Goal: Task Accomplishment & Management: Complete application form

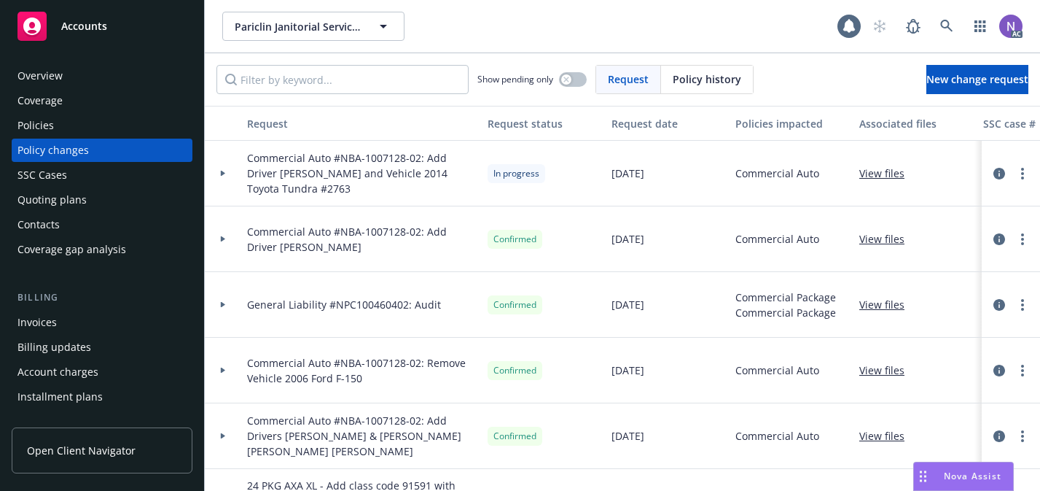
click at [86, 121] on div "Policies" at bounding box center [101, 125] width 169 height 23
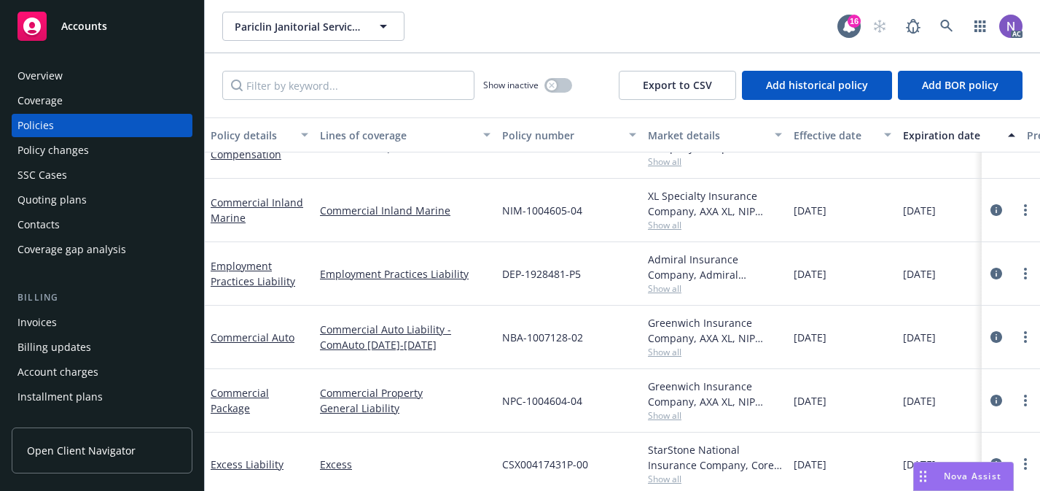
scroll to position [42, 0]
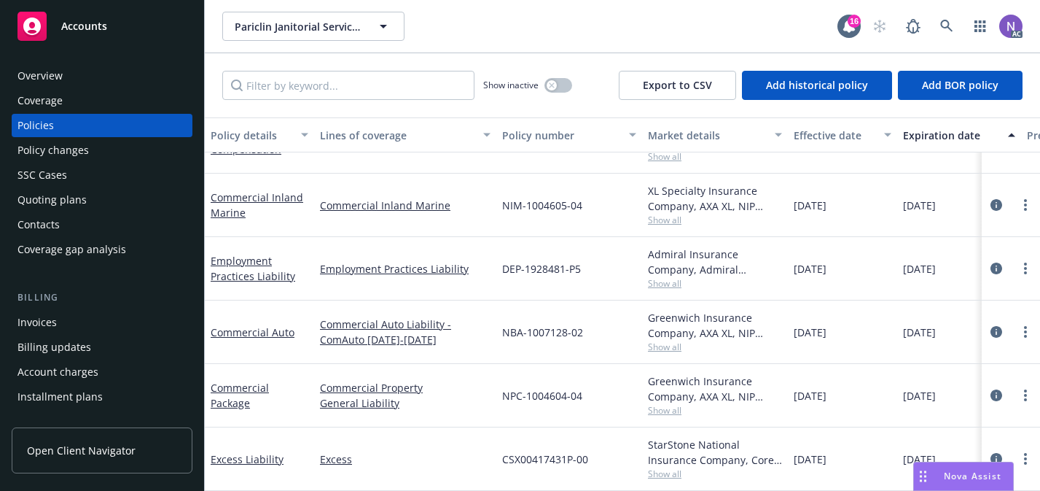
click at [675, 347] on span "Show all" at bounding box center [715, 346] width 134 height 12
click at [141, 145] on div "Policy changes" at bounding box center [101, 149] width 169 height 23
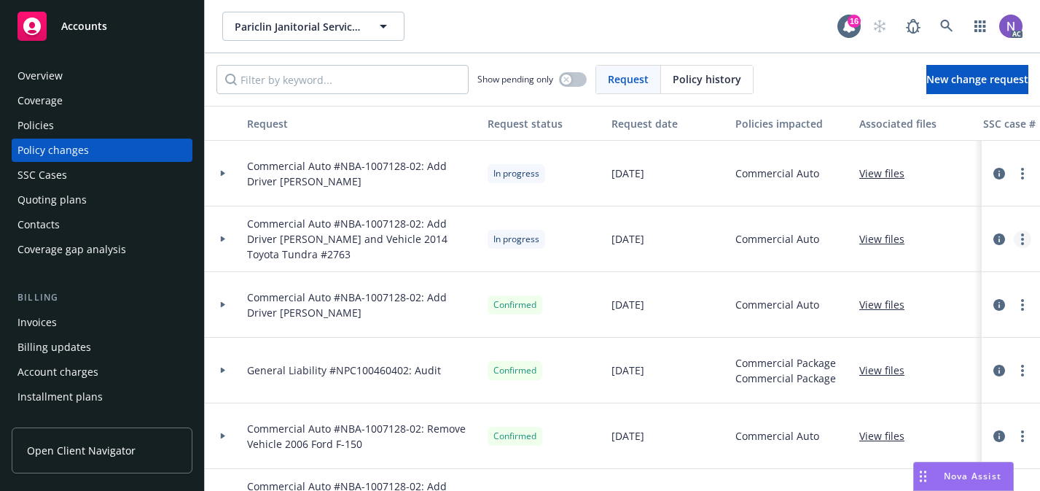
click at [1025, 235] on link "more" at bounding box center [1022, 238] width 17 height 17
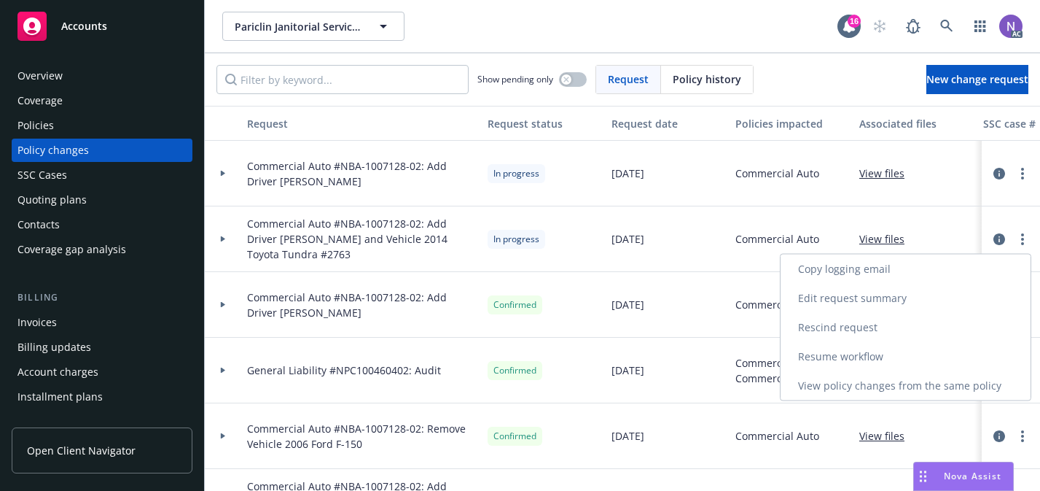
click at [936, 270] on link "Copy logging email" at bounding box center [906, 268] width 250 height 29
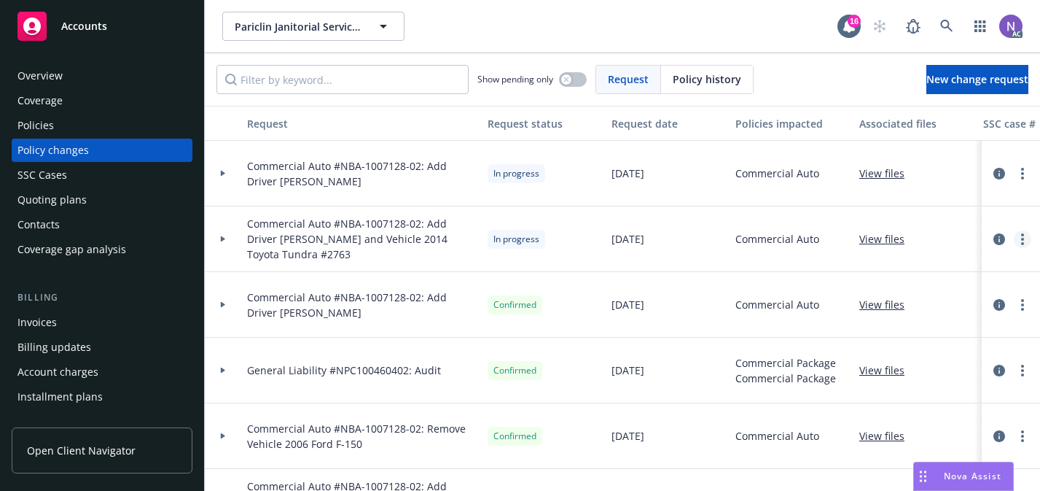
click at [1022, 237] on icon "more" at bounding box center [1022, 239] width 3 height 12
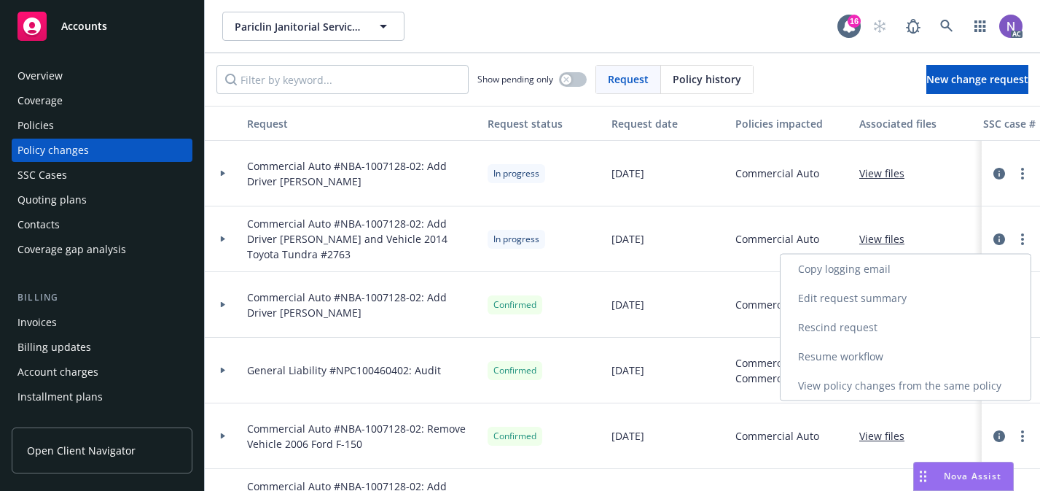
click at [924, 350] on link "Resume workflow" at bounding box center [906, 356] width 250 height 29
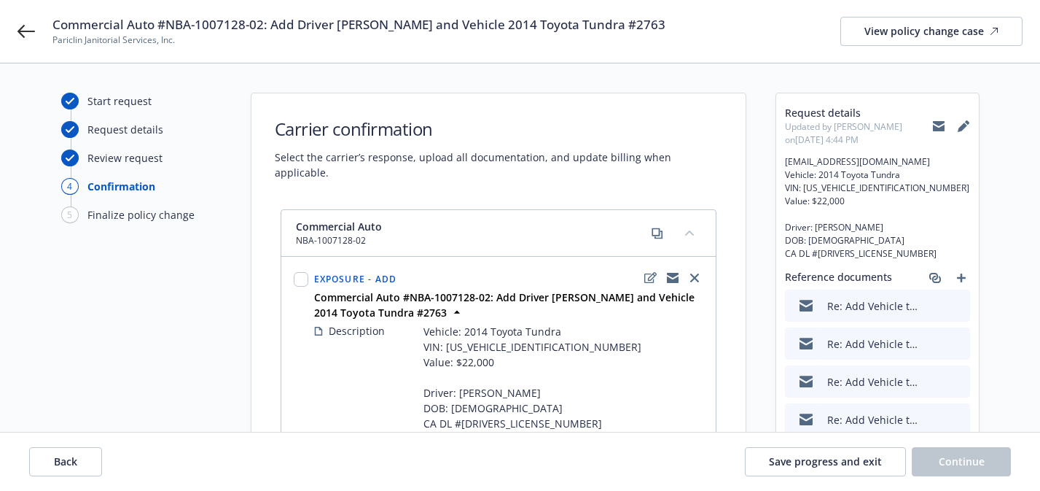
click at [940, 122] on icon at bounding box center [939, 123] width 12 height 5
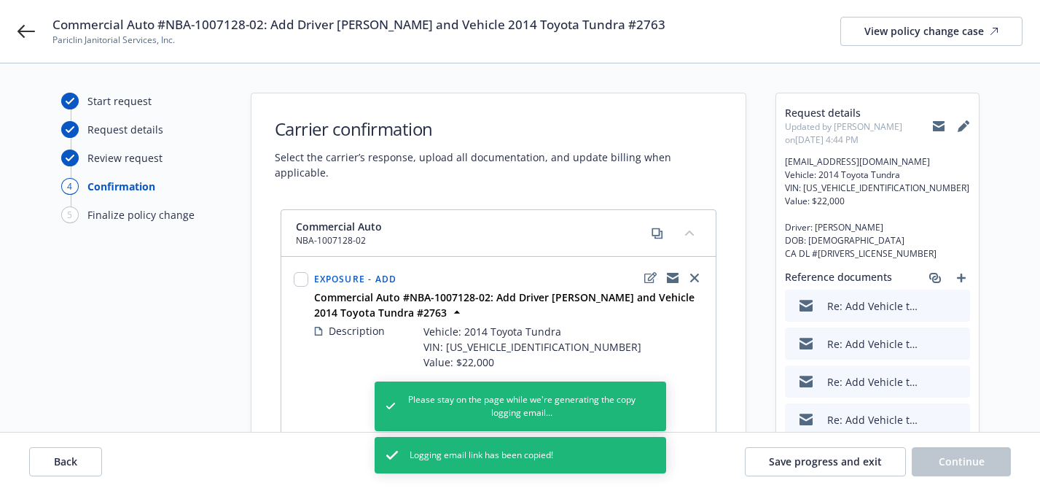
click at [960, 307] on icon "preview file" at bounding box center [956, 305] width 13 height 10
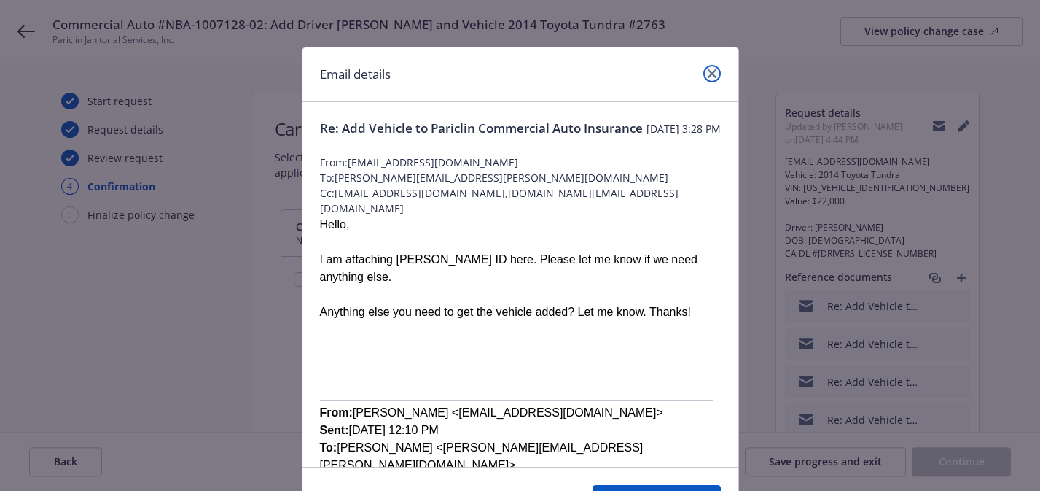
click at [714, 77] on icon "close" at bounding box center [712, 73] width 9 height 9
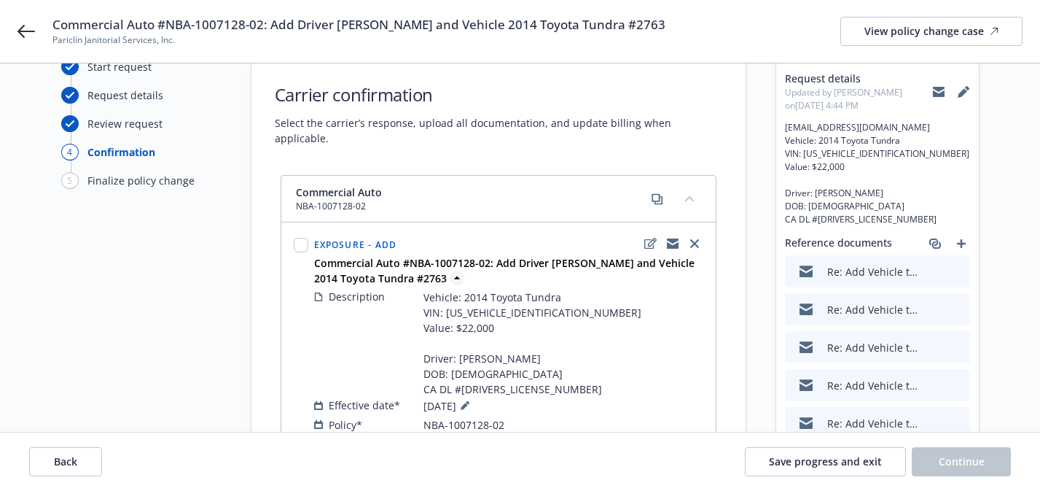
scroll to position [48, 0]
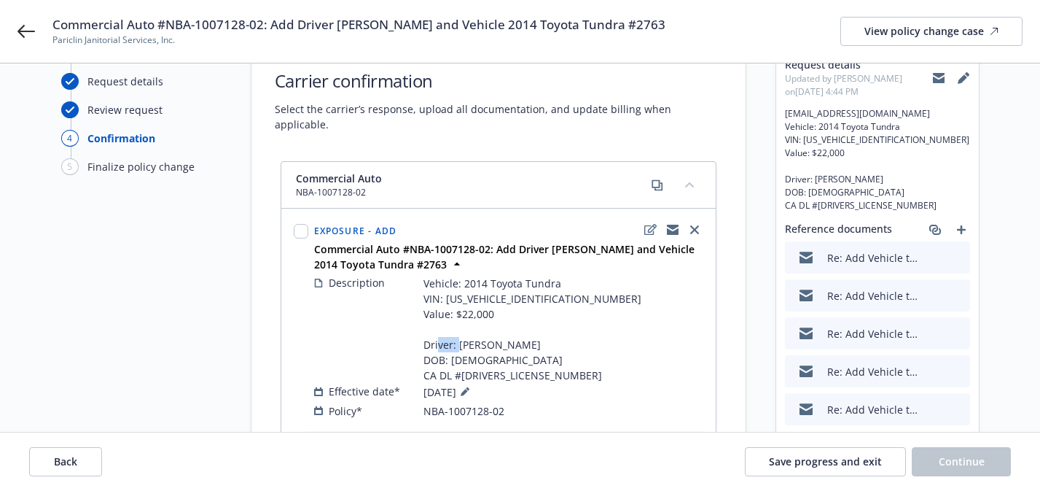
drag, startPoint x: 542, startPoint y: 329, endPoint x: 517, endPoint y: 327, distance: 24.8
click at [517, 327] on span "Vehicle: 2014 Toyota Tundra VIN: [US_VEHICLE_IDENTIFICATION_NUMBER] Value: $22,…" at bounding box center [532, 329] width 218 height 107
copy span "[PERSON_NAME]"
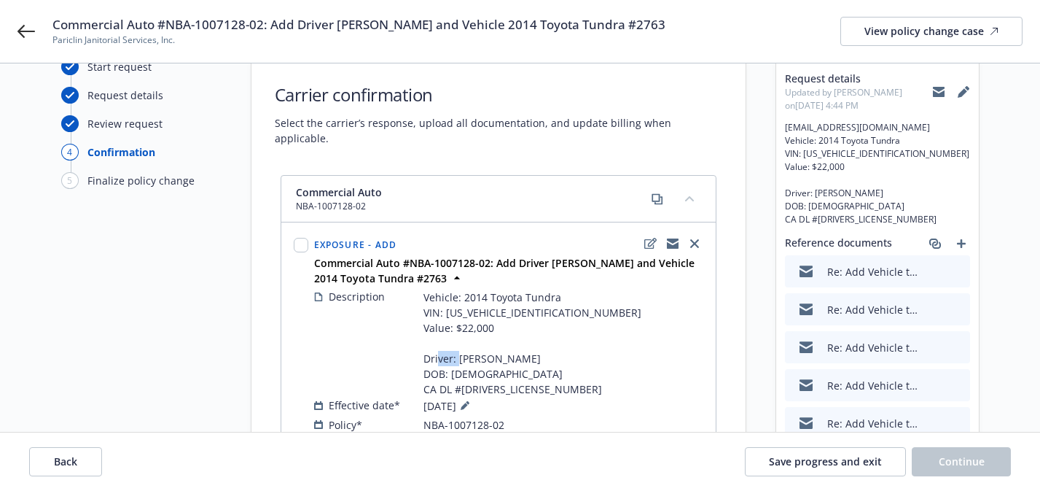
scroll to position [34, 0]
click at [964, 85] on button at bounding box center [963, 92] width 13 height 29
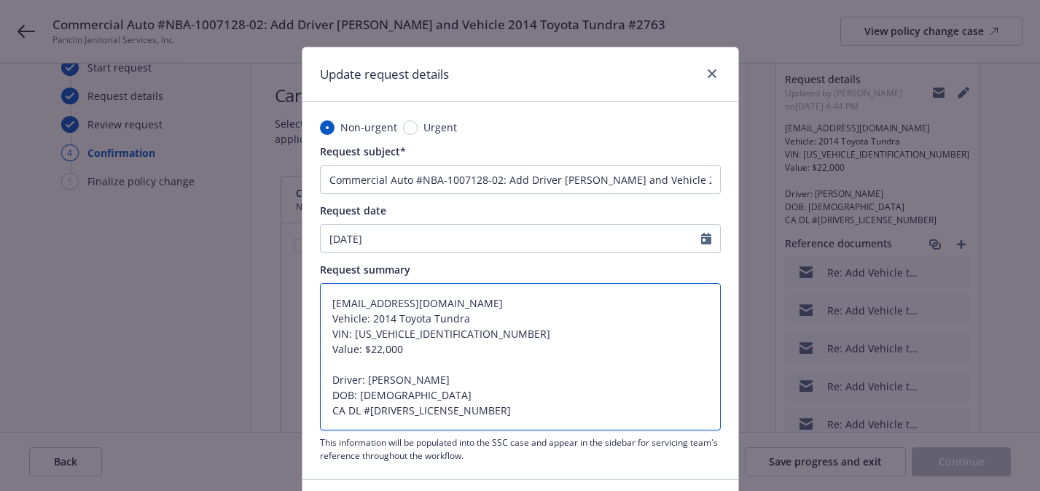
click at [488, 304] on textarea "[EMAIL_ADDRESS][DOMAIN_NAME] Vehicle: 2014 Toyota Tundra VIN: [US_VEHICLE_IDENT…" at bounding box center [520, 356] width 401 height 147
type textarea "Vehicle: 2014 Toyota Tundra VIN: [US_VEHICLE_IDENTIFICATION_NUMBER] Value: $22,…"
type textarea "x"
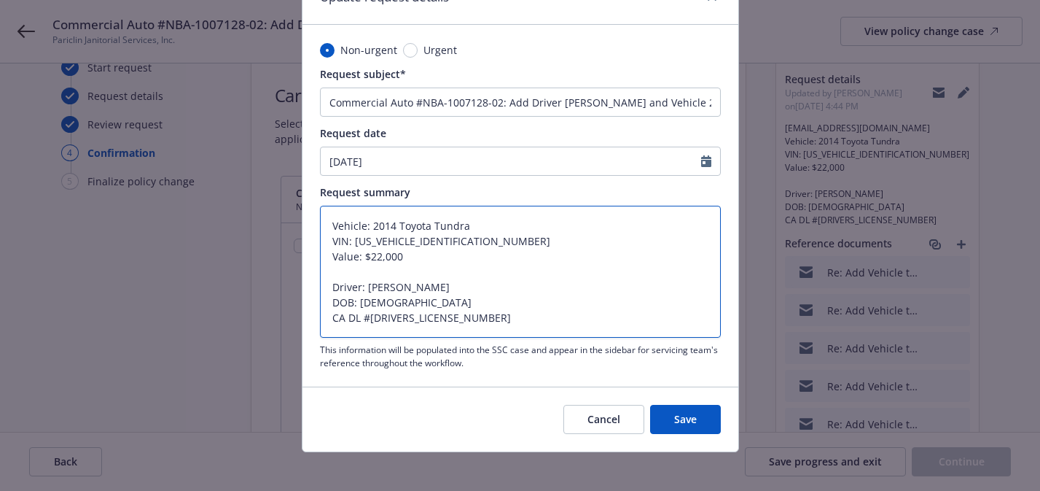
scroll to position [85, 0]
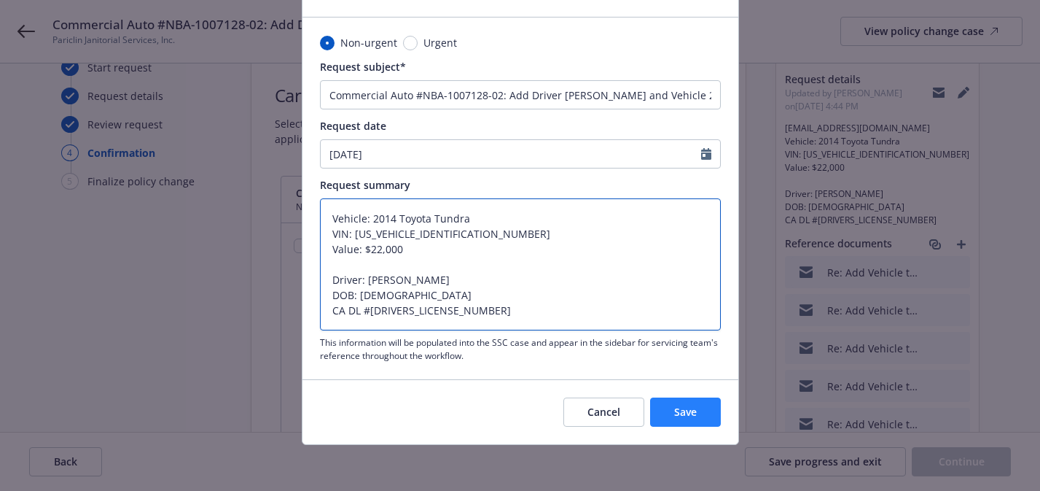
type textarea "Vehicle: 2014 Toyota Tundra VIN: [US_VEHICLE_IDENTIFICATION_NUMBER] Value: $22,…"
click at [683, 415] on span "Save" at bounding box center [685, 412] width 23 height 14
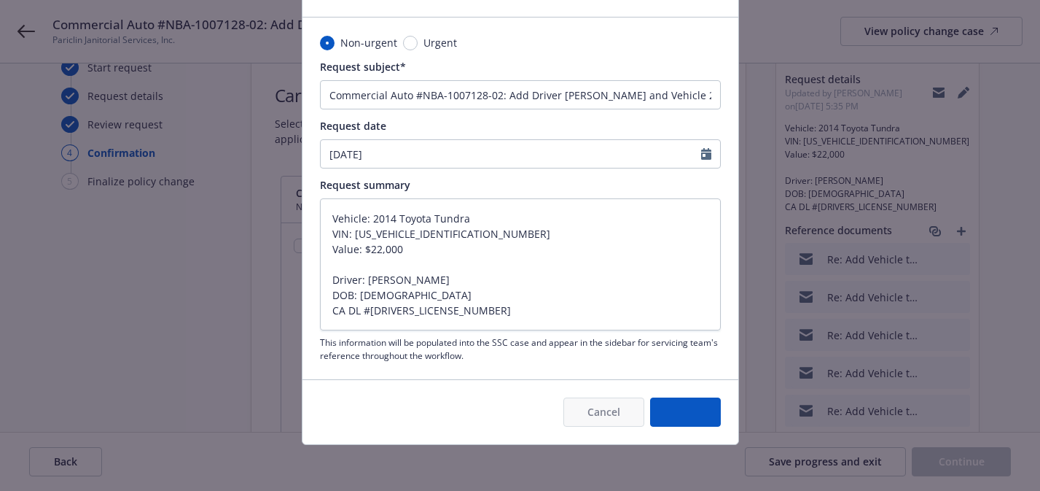
type textarea "x"
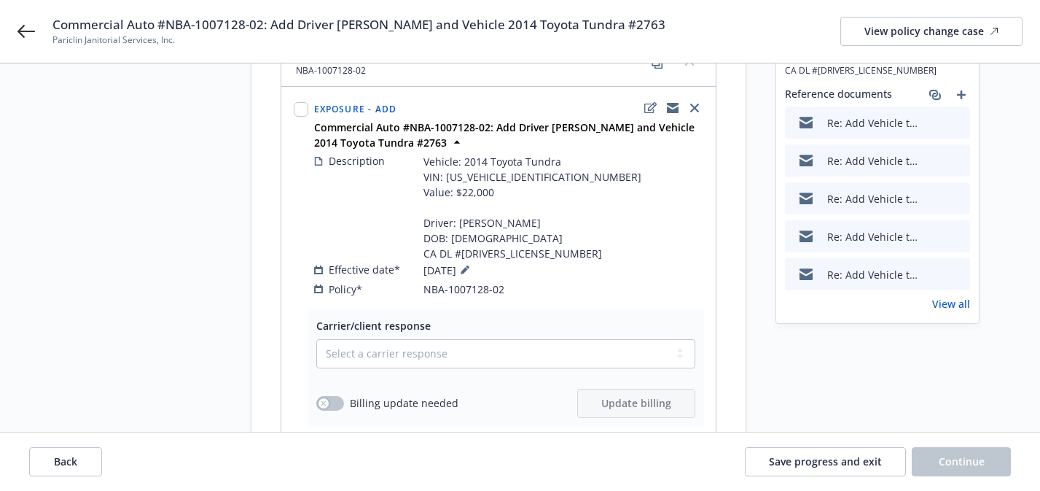
scroll to position [168, 0]
click at [89, 461] on button "Back" at bounding box center [65, 461] width 73 height 29
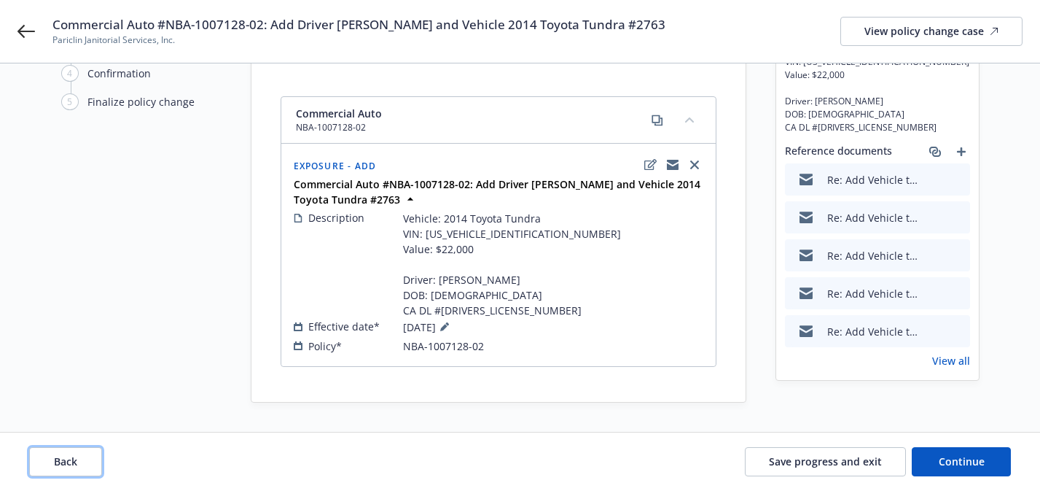
scroll to position [112, 0]
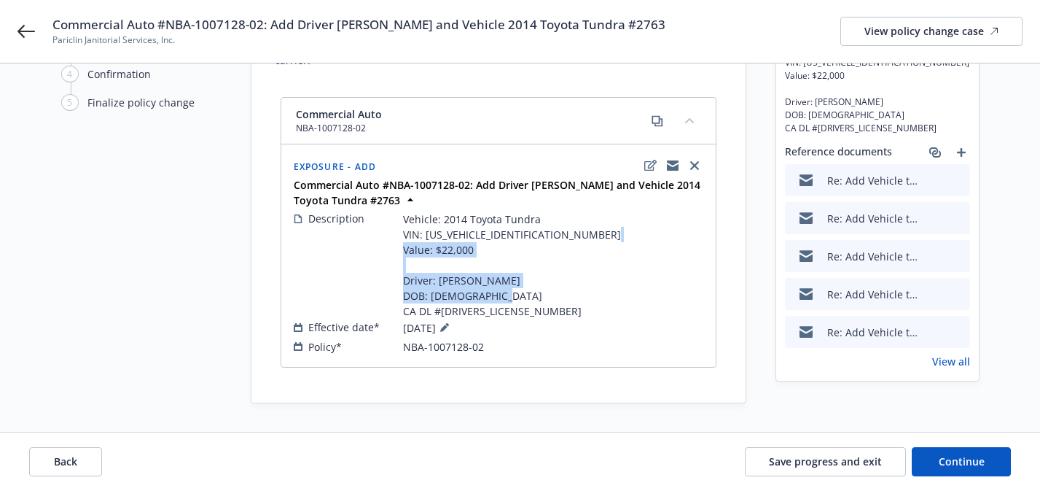
drag, startPoint x: 499, startPoint y: 310, endPoint x: 399, endPoint y: 281, distance: 103.8
click at [399, 281] on div "Description Vehicle: 2014 Toyota Tundra VIN: [US_VEHICLE_IDENTIFICATION_NUMBER]…" at bounding box center [499, 265] width 410 height 108
copy span "Driver: [PERSON_NAME] DOB: [DEMOGRAPHIC_DATA] CA DL #[DRIVERS_LICENSE_NUMBER]"
click at [84, 461] on button "Back" at bounding box center [65, 461] width 73 height 29
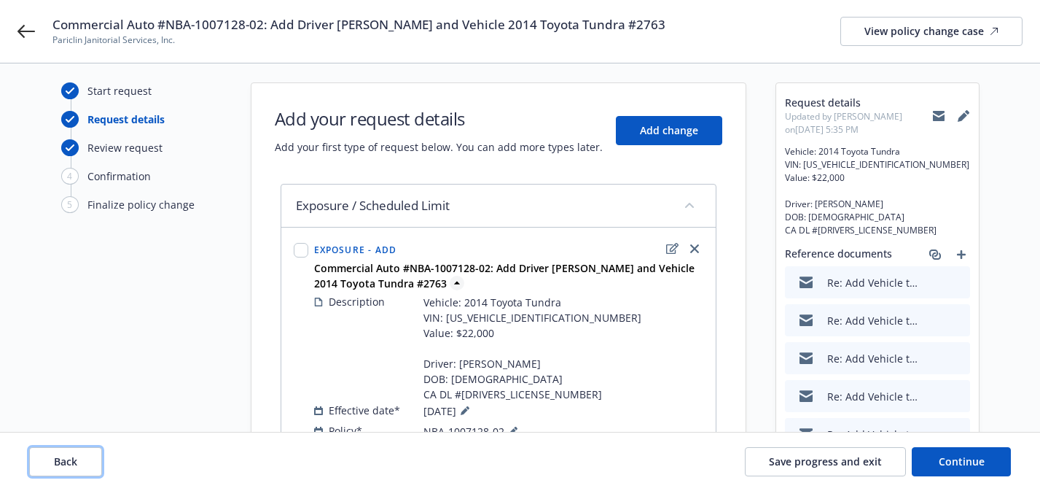
scroll to position [0, 0]
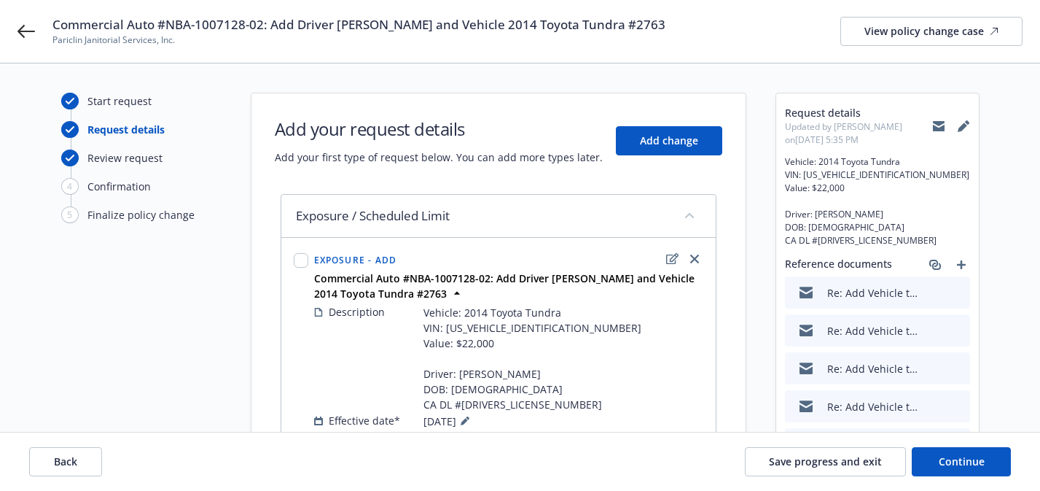
click at [673, 122] on div "Add your request details Add your first type of request below. You can add more…" at bounding box center [499, 141] width 448 height 48
click at [668, 137] on span "Add change" at bounding box center [669, 140] width 58 height 14
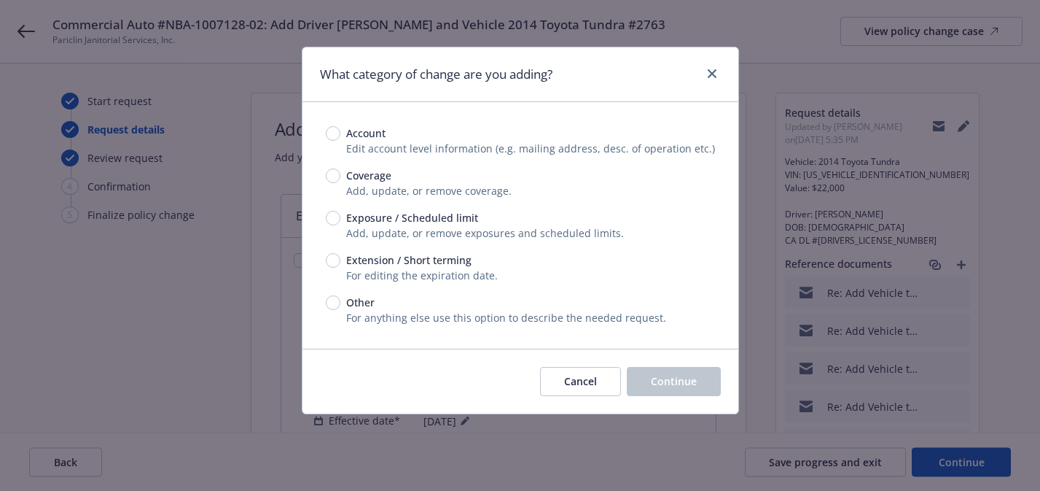
click at [389, 222] on span "Exposure / Scheduled limit" at bounding box center [412, 217] width 132 height 15
click at [340, 222] on input "Exposure / Scheduled limit" at bounding box center [333, 218] width 15 height 15
radio input "true"
click at [657, 385] on span "Continue" at bounding box center [674, 381] width 46 height 14
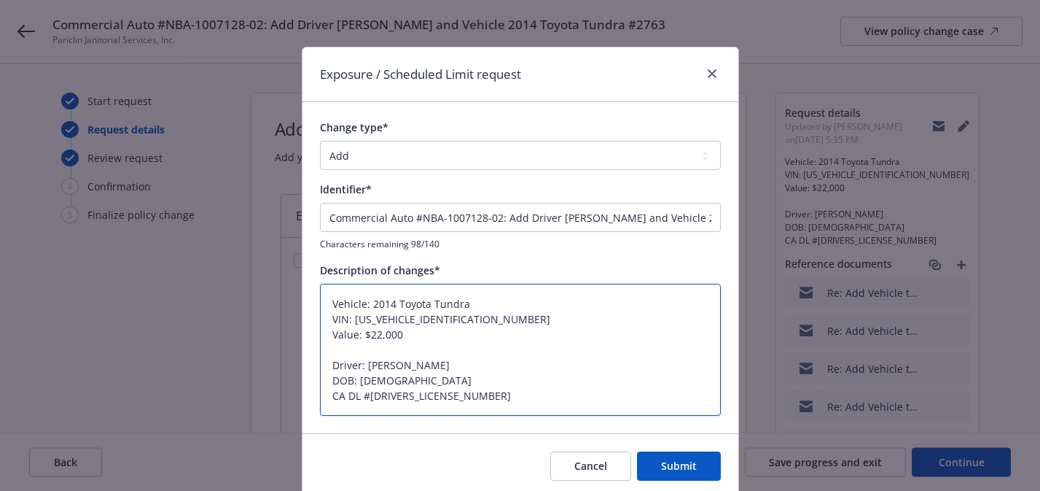
drag, startPoint x: 485, startPoint y: 402, endPoint x: 360, endPoint y: 343, distance: 138.6
click at [360, 343] on textarea "Vehicle: 2014 Toyota Tundra VIN: [US_VEHICLE_IDENTIFICATION_NUMBER] Value: $22,…" at bounding box center [520, 350] width 401 height 132
click at [343, 346] on textarea "Vehicle: 2014 Toyota Tundra VIN: [US_VEHICLE_IDENTIFICATION_NUMBER] Value: $22,…" at bounding box center [520, 350] width 401 height 132
drag, startPoint x: 327, startPoint y: 363, endPoint x: 302, endPoint y: 294, distance: 72.9
click at [302, 294] on div "Change type* Add Audit Change Remove Identifier* Commercial Auto #NBA-1007128-0…" at bounding box center [520, 267] width 436 height 330
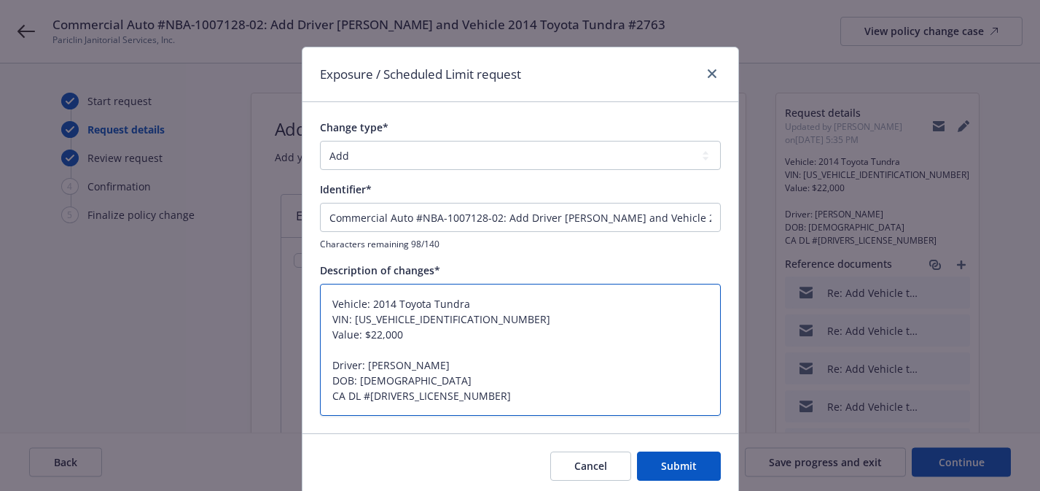
type textarea "x"
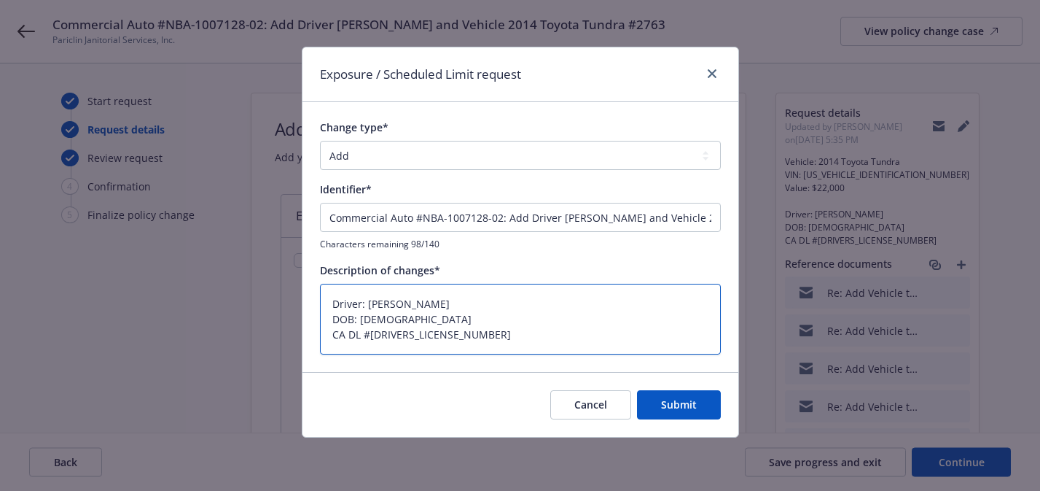
type textarea "Driver: [PERSON_NAME] DOB: [DEMOGRAPHIC_DATA] CA DL #[DRIVERS_LICENSE_NUMBER]"
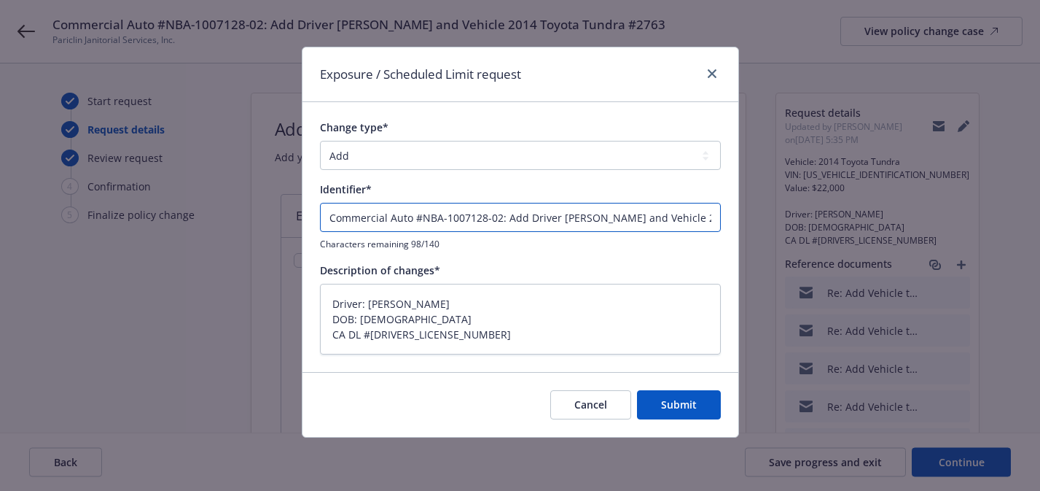
scroll to position [0, 120]
drag, startPoint x: 649, startPoint y: 222, endPoint x: 823, endPoint y: 206, distance: 175.0
click at [823, 206] on div "Exposure / Scheduled Limit request Change type* Add Audit Change Remove Identif…" at bounding box center [520, 245] width 1040 height 491
type textarea "x"
type input "and Vehicle 2014 Toyota Tundra #2763"
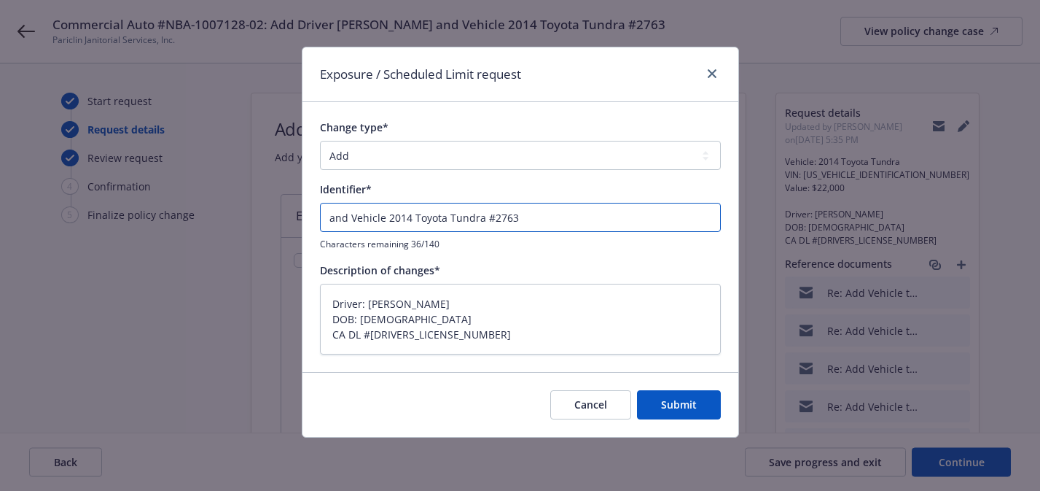
scroll to position [0, 0]
type textarea "x"
type input "Commercial Auto #NBA-1007128-02: Add Driver [PERSON_NAME] and Vehicle 2014 Toyo…"
click at [698, 222] on input "Commercial Auto #NBA-1007128-02: Add Driver [PERSON_NAME] and Vehicle 2014 Toyo…" at bounding box center [520, 217] width 401 height 29
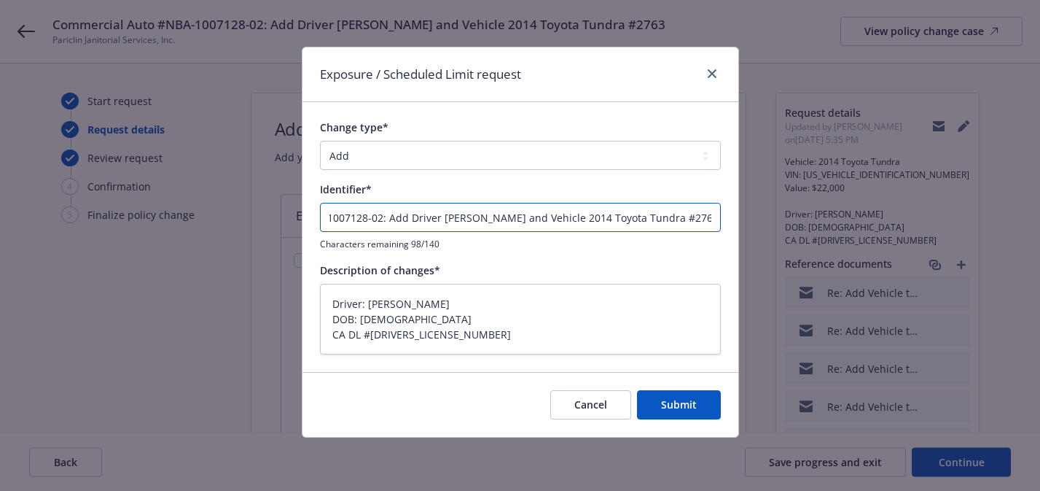
drag, startPoint x: 648, startPoint y: 215, endPoint x: 785, endPoint y: 233, distance: 138.2
click at [785, 233] on div "Exposure / Scheduled Limit request Change type* Add Audit Change Remove Identif…" at bounding box center [520, 245] width 1040 height 491
type textarea "x"
type input "Commercial Auto #NBA-1007128-02: Add Driver [PERSON_NAME]"
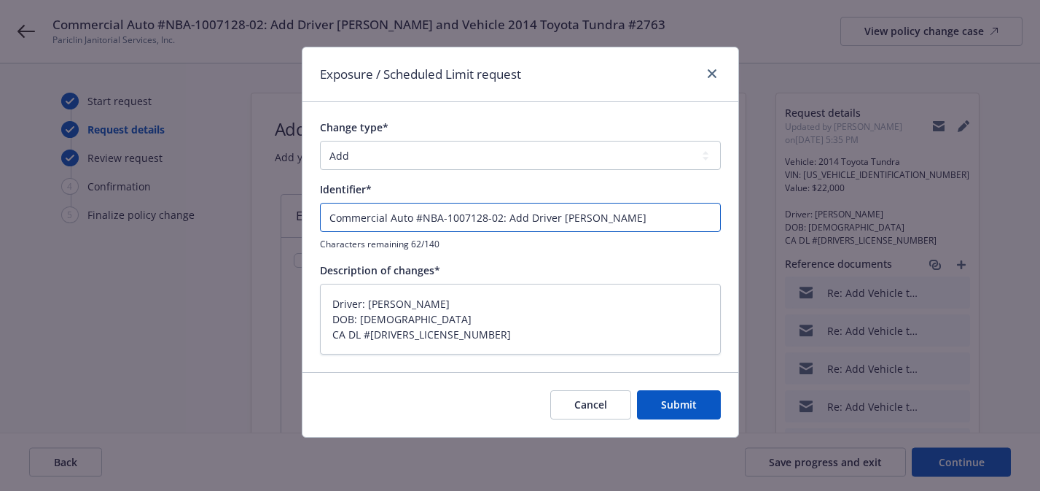
type textarea "x"
type input "Commercial Auto #NBA-1007128-02: Add Driver [PERSON_NAME]"
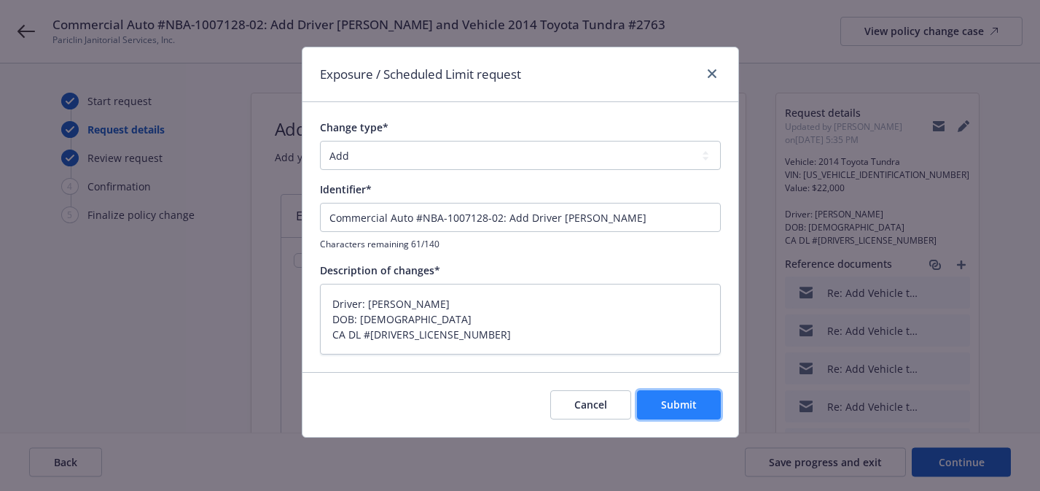
click at [680, 409] on span "Submit" at bounding box center [679, 404] width 36 height 14
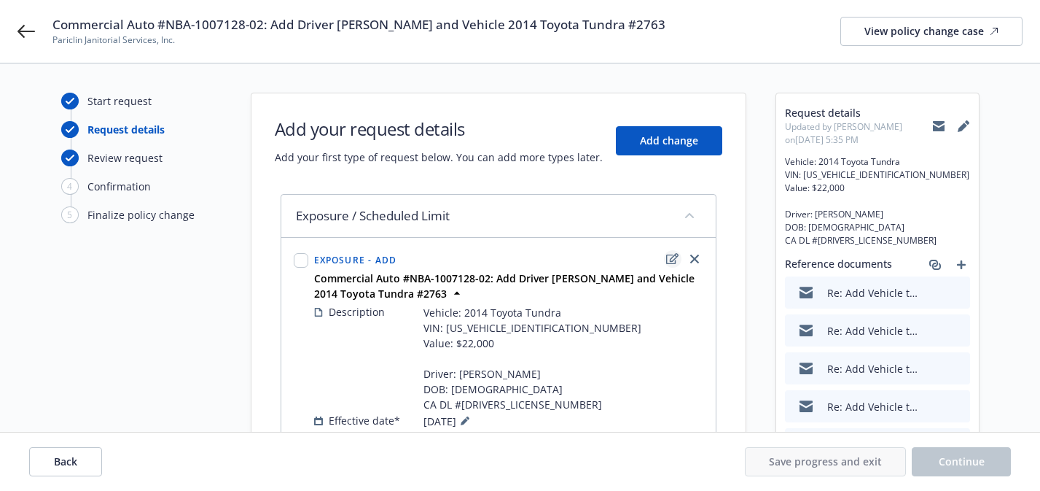
click at [668, 262] on icon "edit" at bounding box center [672, 258] width 12 height 11
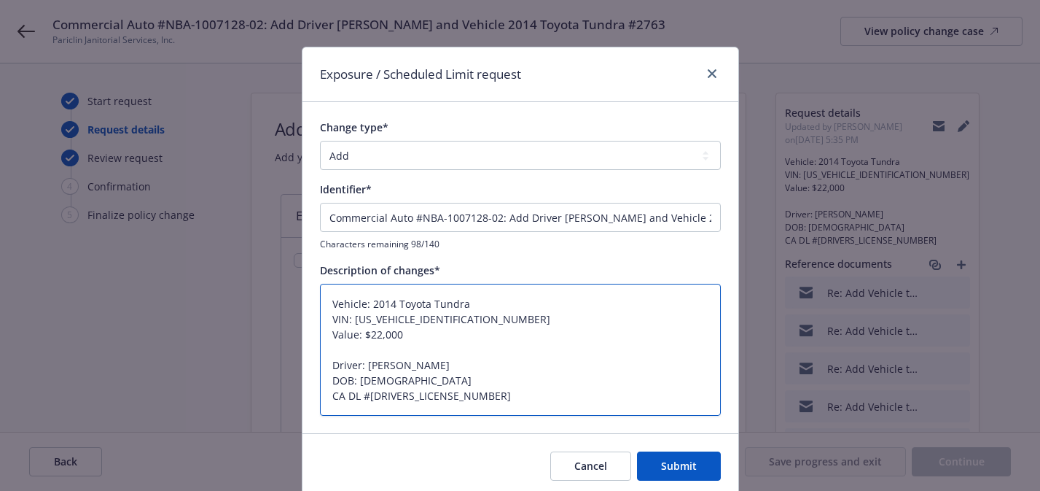
drag, startPoint x: 427, startPoint y: 395, endPoint x: 332, endPoint y: 351, distance: 104.7
click at [332, 351] on textarea "Vehicle: 2014 Toyota Tundra VIN: [US_VEHICLE_IDENTIFICATION_NUMBER] Value: $22,…" at bounding box center [520, 350] width 401 height 132
type textarea "x"
type textarea "Vehicle: 2014 Toyota Tundra VIN: [US_VEHICLE_IDENTIFICATION_NUMBER] Value: $22,…"
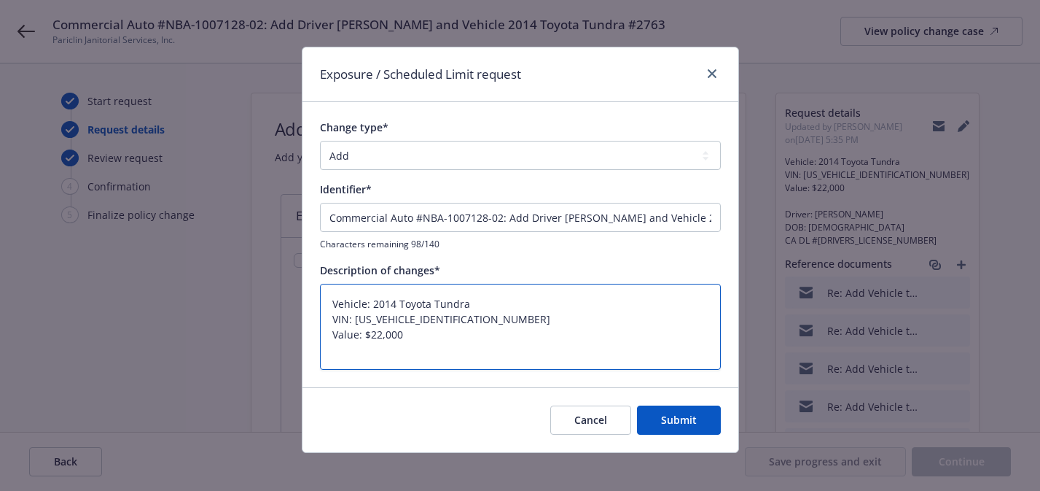
type textarea "x"
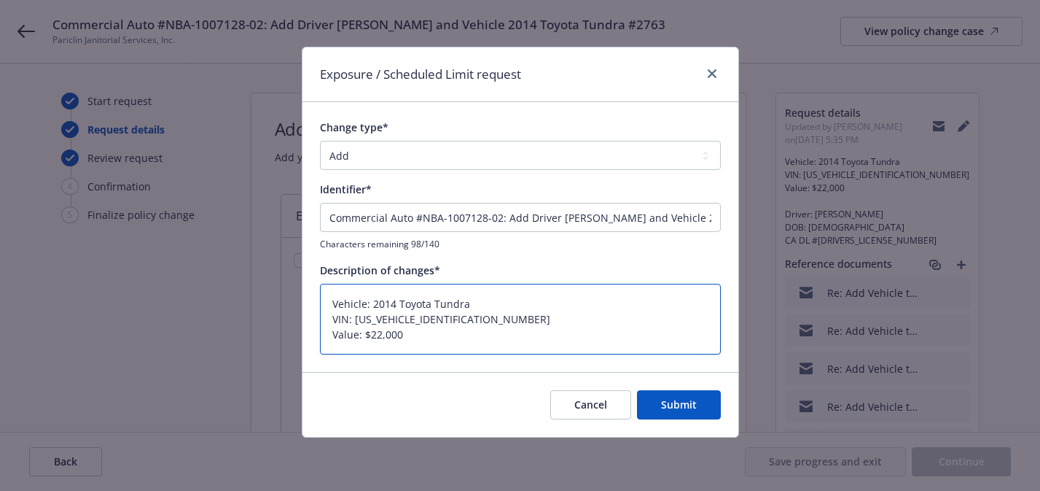
type textarea "Vehicle: 2014 Toyota Tundra VIN: [US_VEHICLE_IDENTIFICATION_NUMBER] Value: $22,…"
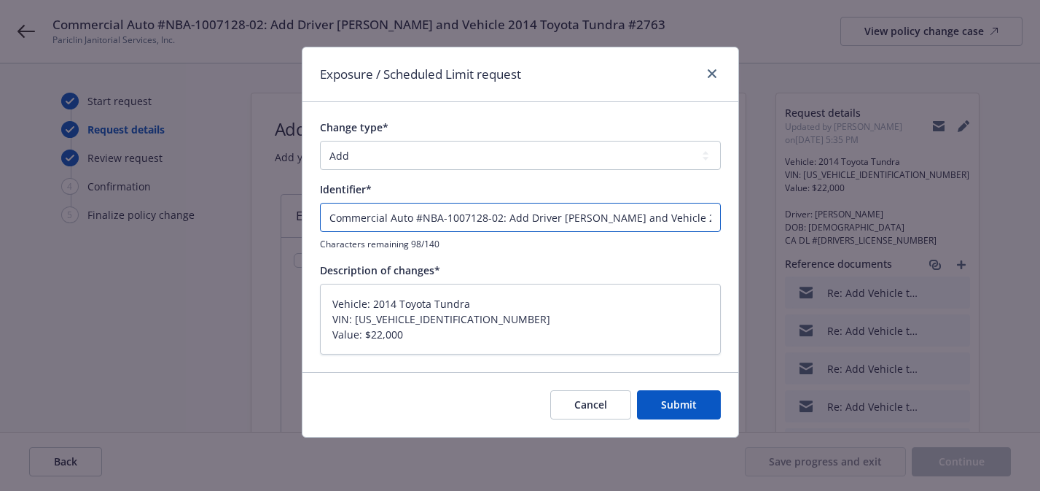
drag, startPoint x: 529, startPoint y: 214, endPoint x: 664, endPoint y: 214, distance: 134.8
click at [665, 219] on input "Commercial Auto #NBA-1007128-02: Add Driver [PERSON_NAME] and Vehicle 2014 Toyo…" at bounding box center [520, 217] width 401 height 29
type textarea "x"
type input "Commercial Auto #NBA-1007128-02: Add Vehicle 2014 Toyota Tundra #2763"
type textarea "x"
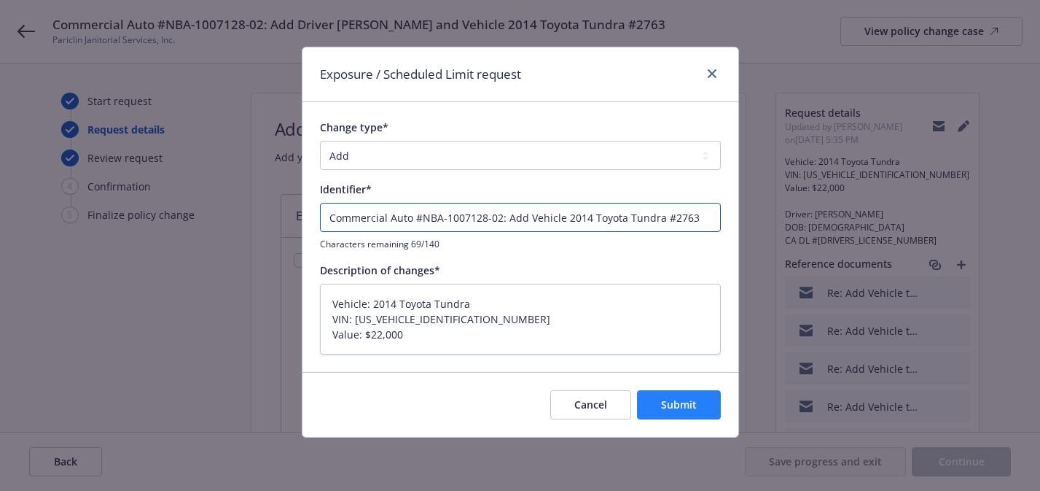
type input "Commercial Auto #NBA-1007128-02: Add Vehicle 2014 Toyota Tundra #2763"
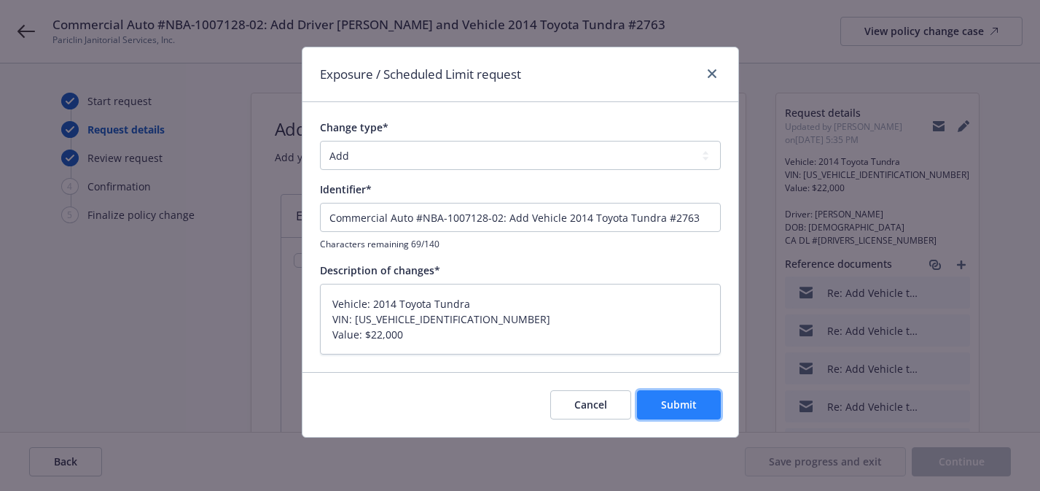
click at [692, 399] on span "Submit" at bounding box center [679, 404] width 36 height 14
type textarea "x"
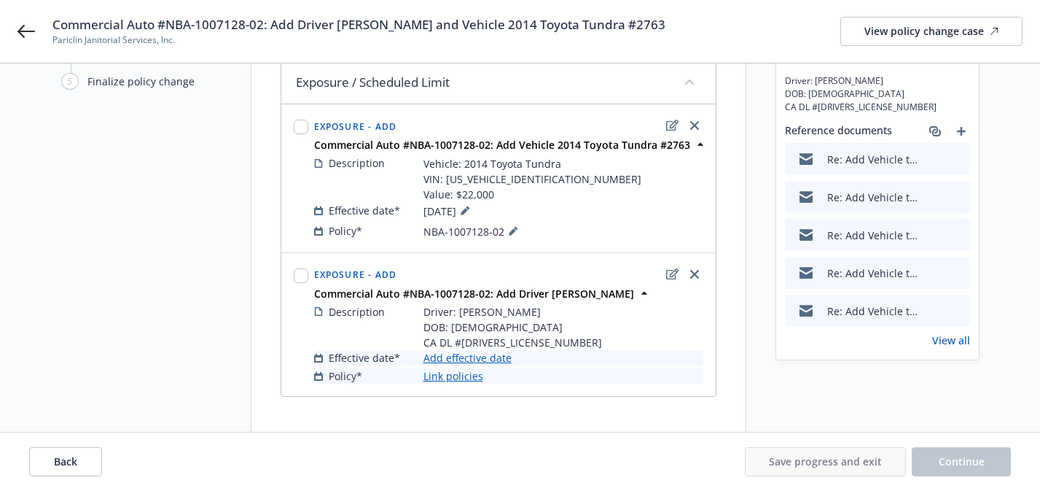
scroll to position [163, 0]
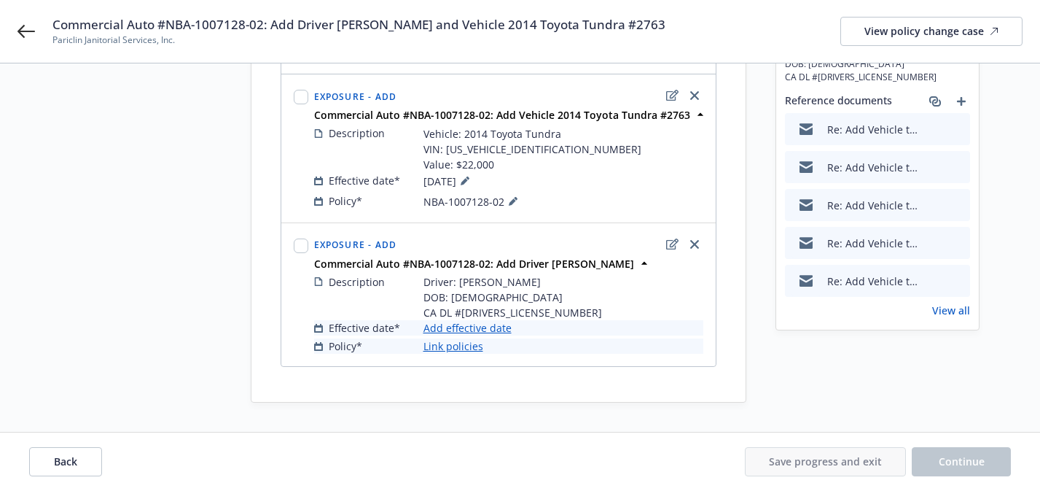
click at [495, 326] on link "Add effective date" at bounding box center [467, 327] width 88 height 15
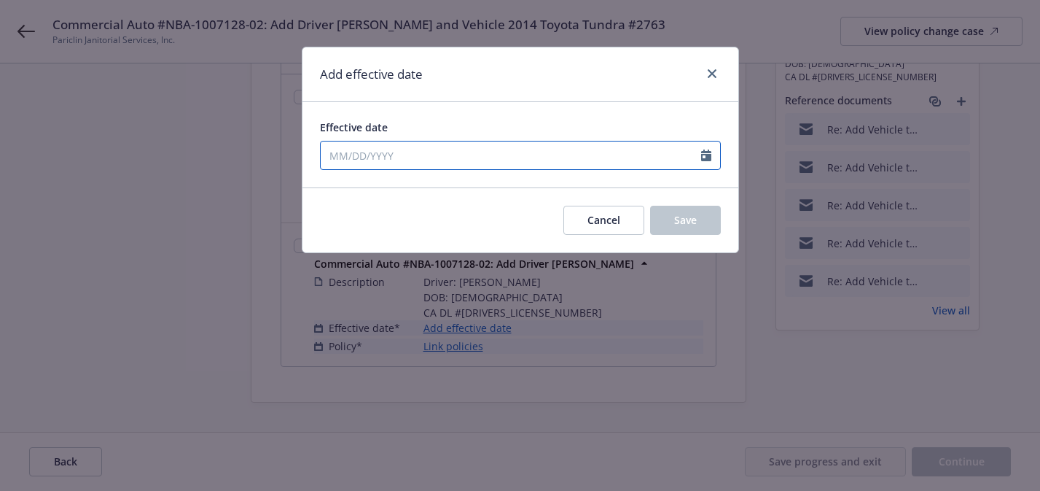
select select "8"
click at [511, 150] on input "Effective date" at bounding box center [511, 155] width 380 height 28
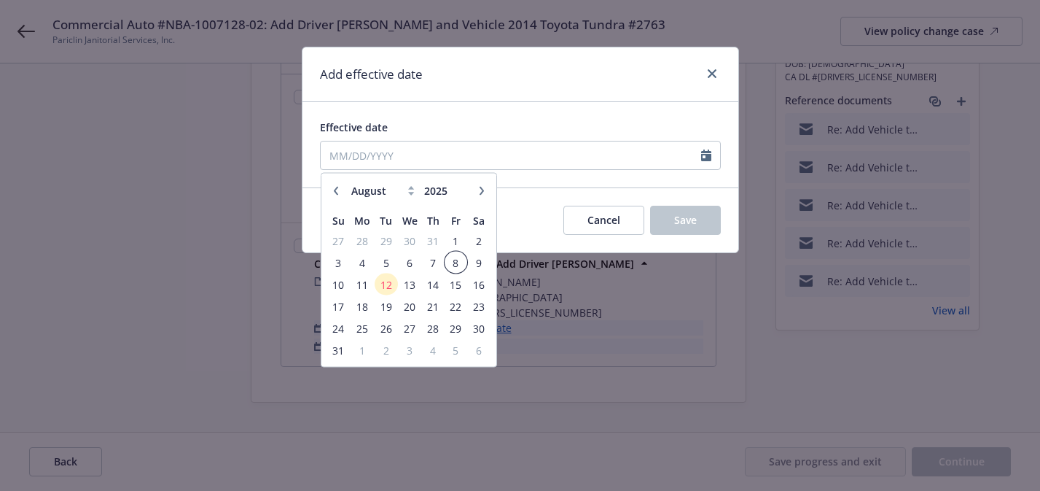
click at [461, 262] on span "8" at bounding box center [456, 262] width 20 height 18
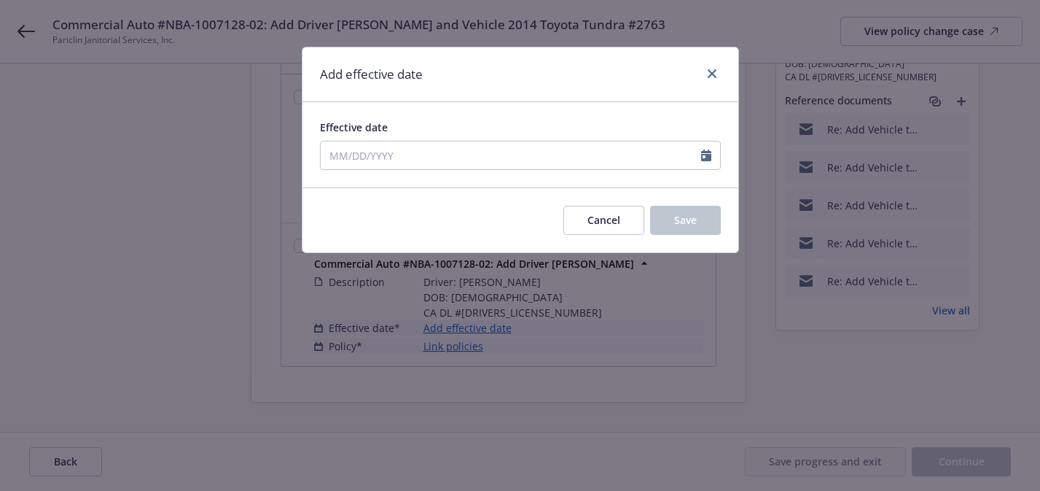
type input "[DATE]"
click at [666, 217] on button "Save" at bounding box center [685, 220] width 71 height 29
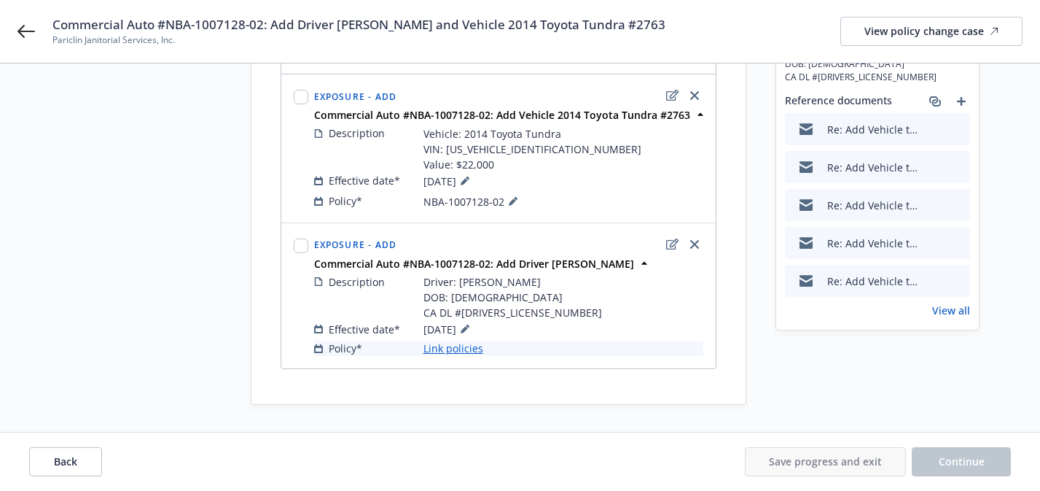
click at [453, 352] on link "Link policies" at bounding box center [453, 347] width 60 height 15
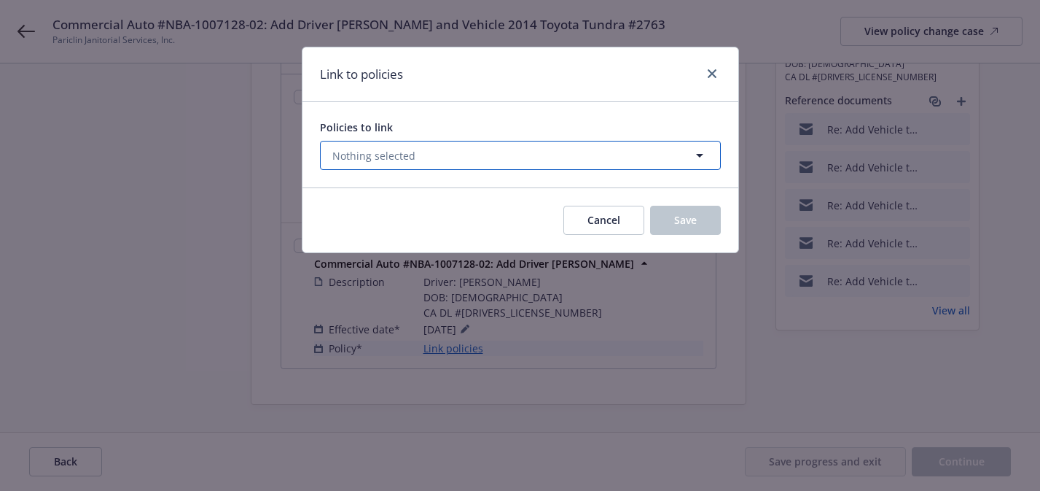
click at [525, 169] on button "Nothing selected" at bounding box center [520, 155] width 401 height 29
select select "ACTIVE"
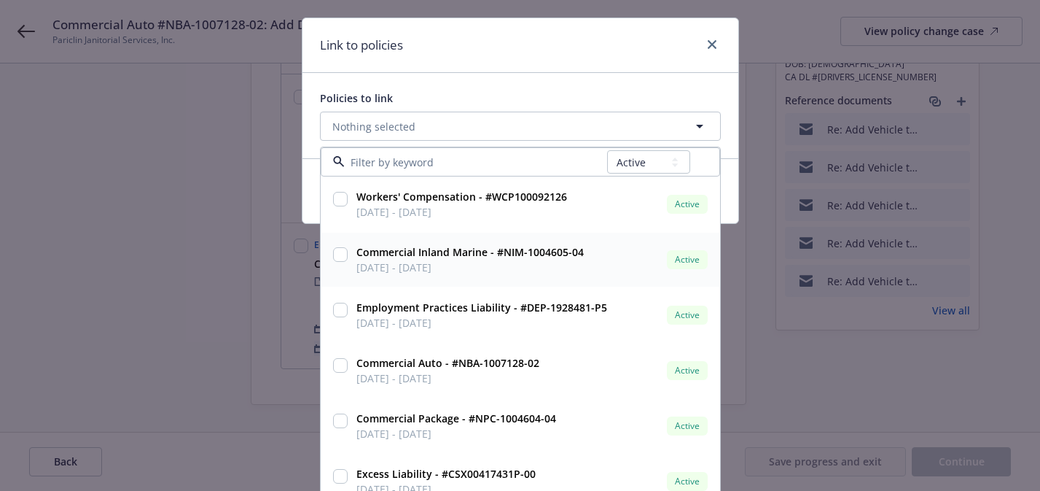
scroll to position [48, 0]
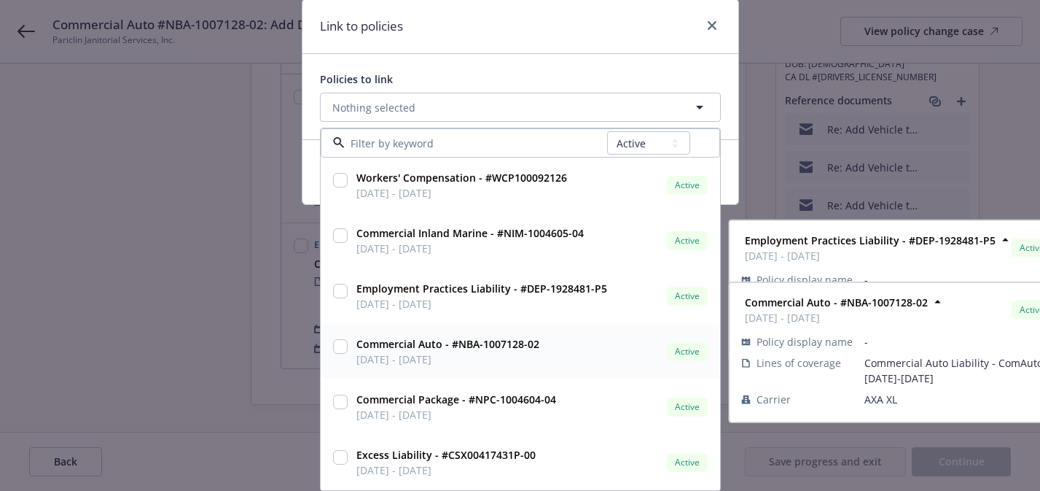
click at [512, 343] on strong "Commercial Auto - #NBA-1007128-02" at bounding box center [447, 344] width 183 height 14
checkbox input "true"
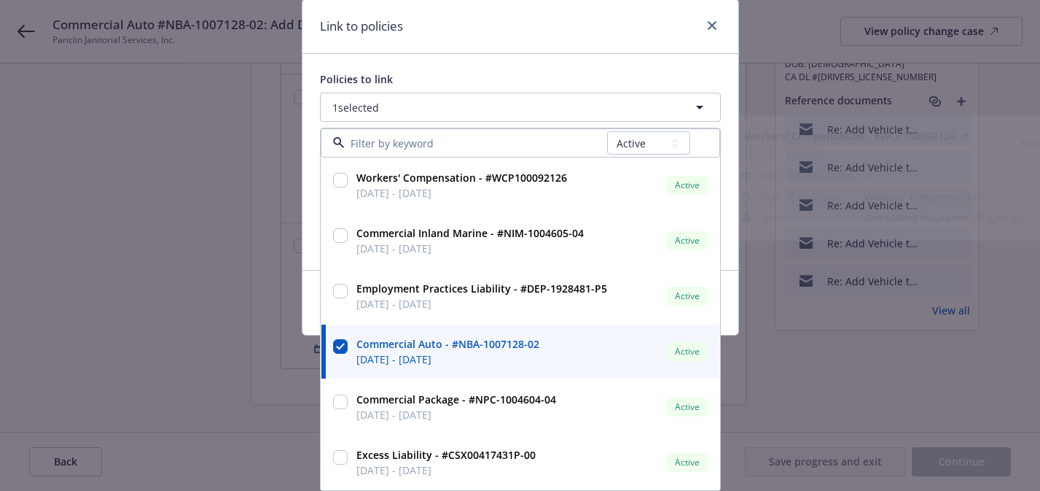
click at [601, 56] on div "Policies to link 1 selected All Active Upcoming Expired Cancelled Workers' Comp…" at bounding box center [520, 162] width 436 height 216
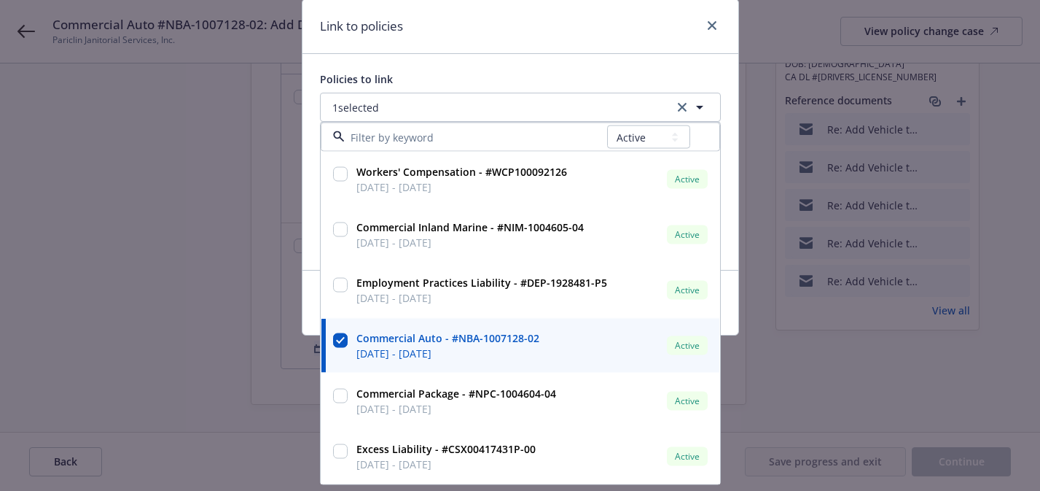
scroll to position [0, 0]
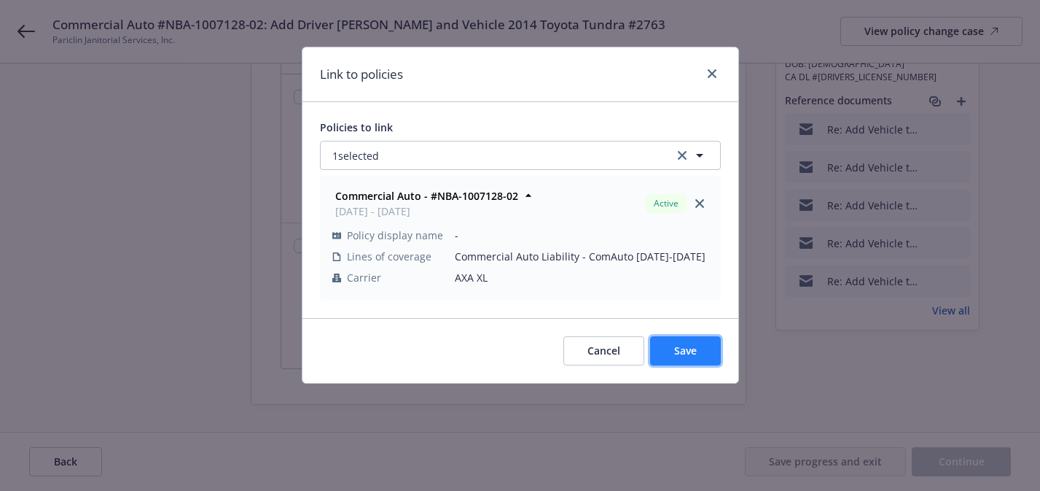
click at [670, 338] on button "Save" at bounding box center [685, 350] width 71 height 29
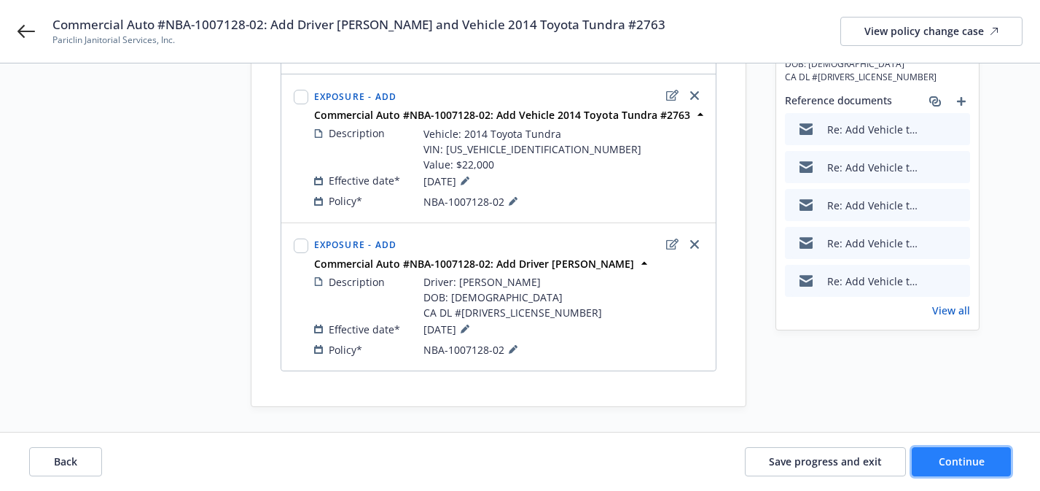
click at [947, 474] on button "Continue" at bounding box center [961, 461] width 99 height 29
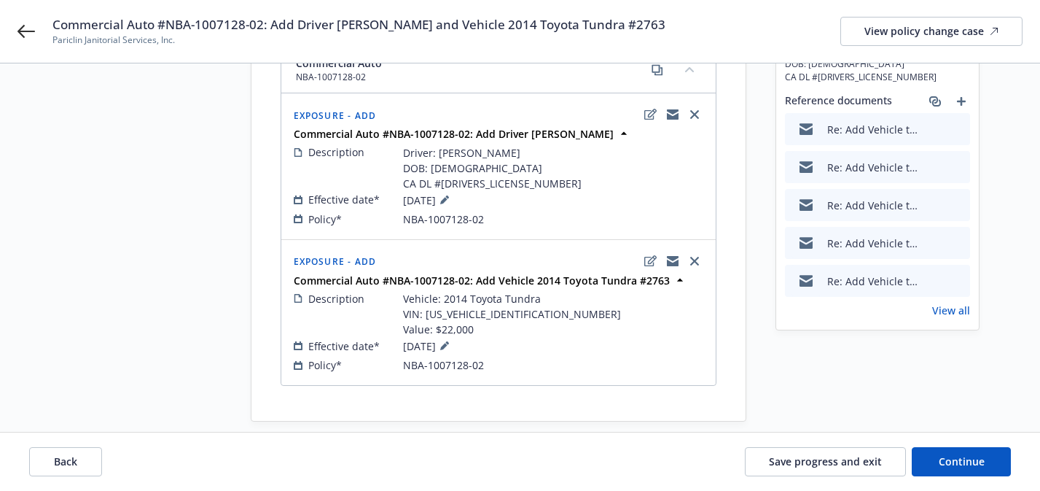
click at [437, 27] on span "Commercial Auto #NBA-1007128-02: Add Driver [PERSON_NAME] and Vehicle 2014 Toyo…" at bounding box center [358, 24] width 613 height 17
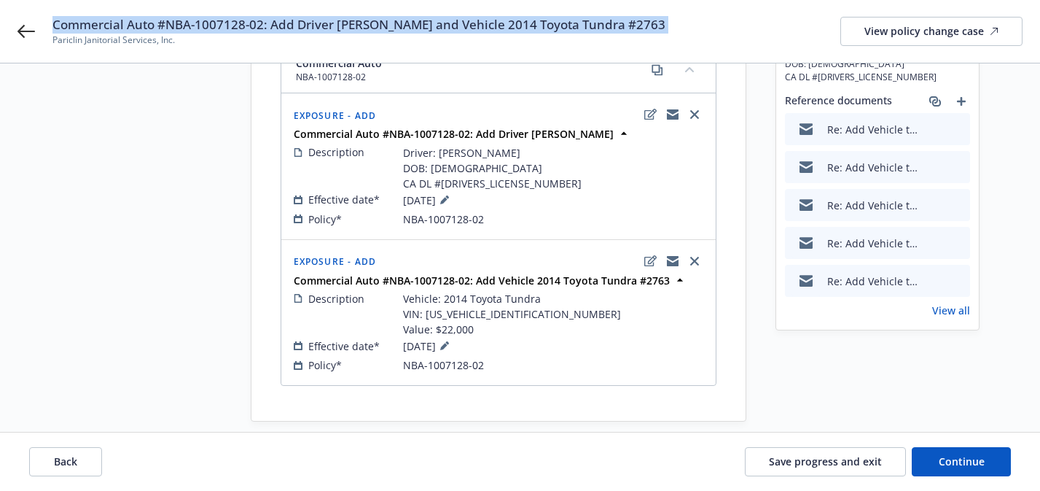
click at [437, 27] on span "Commercial Auto #NBA-1007128-02: Add Driver [PERSON_NAME] and Vehicle 2014 Toyo…" at bounding box center [358, 24] width 613 height 17
copy span "Commercial Auto #NBA-1007128-02: Add Driver [PERSON_NAME] and Vehicle 2014 Toyo…"
click at [933, 462] on button "Continue" at bounding box center [961, 461] width 99 height 29
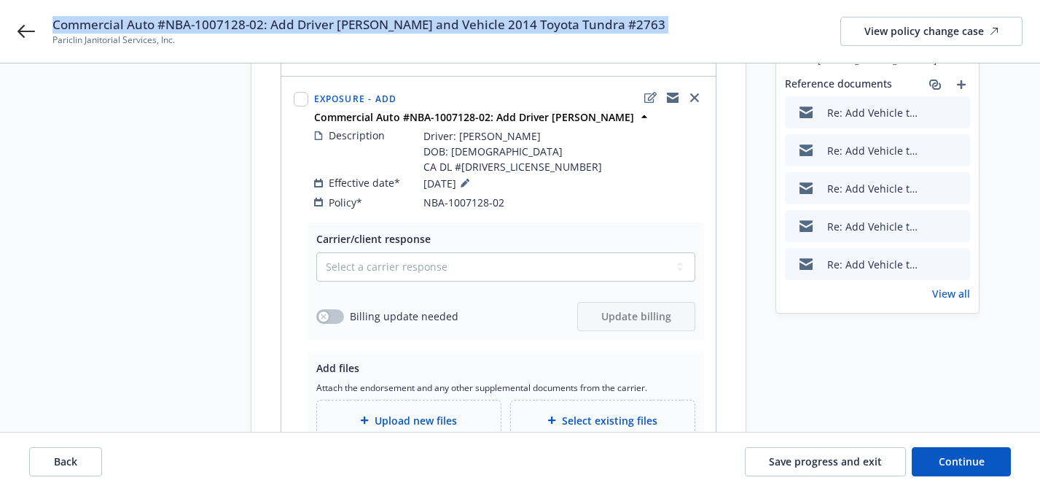
scroll to position [173, 0]
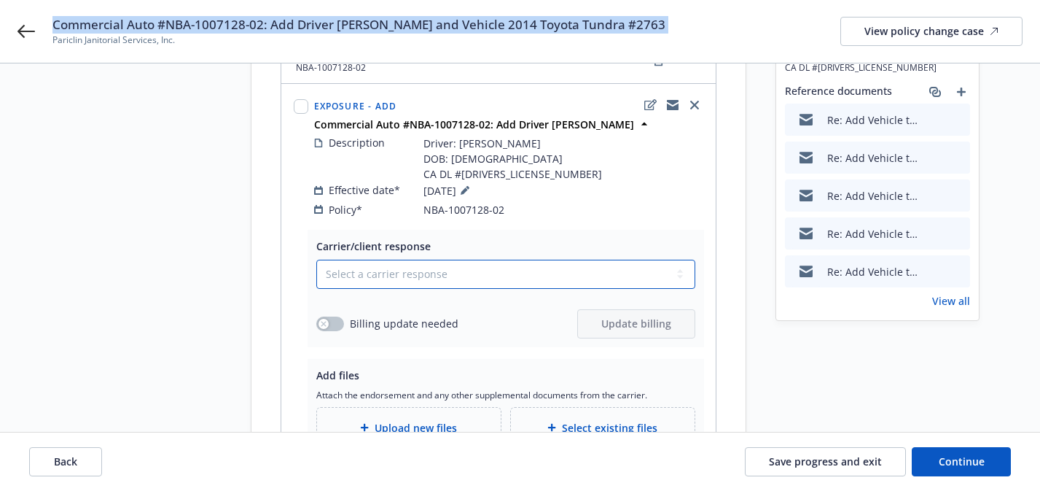
click at [571, 268] on select "Select a carrier response Accepted Accepted with revision No endorsement needed…" at bounding box center [505, 273] width 379 height 29
select select "ACCEPTED"
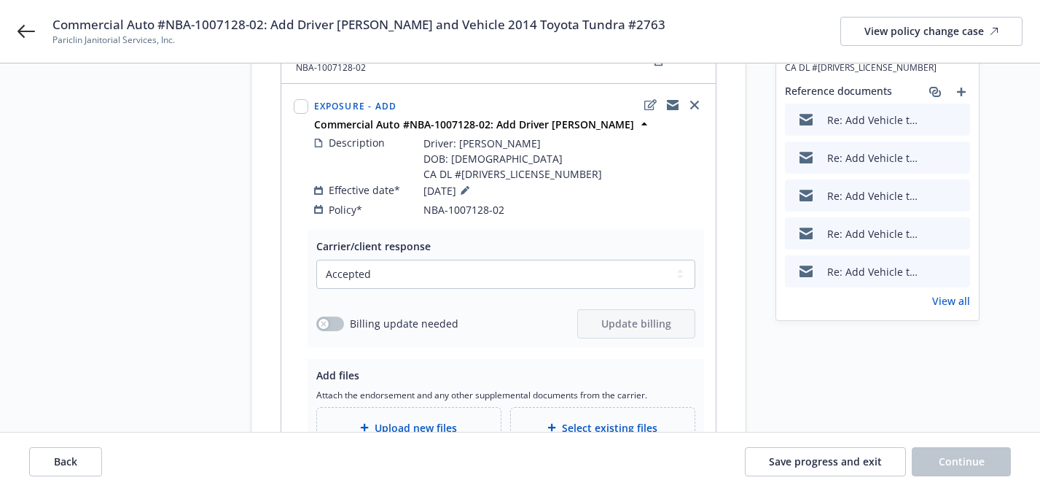
click at [428, 420] on span "Upload new files" at bounding box center [416, 427] width 82 height 15
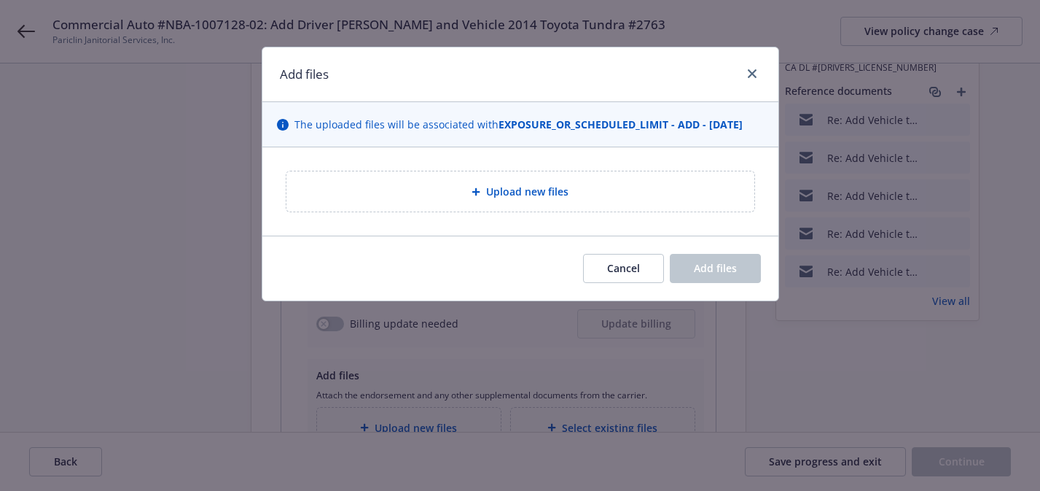
click at [499, 195] on span "Upload new files" at bounding box center [527, 191] width 82 height 15
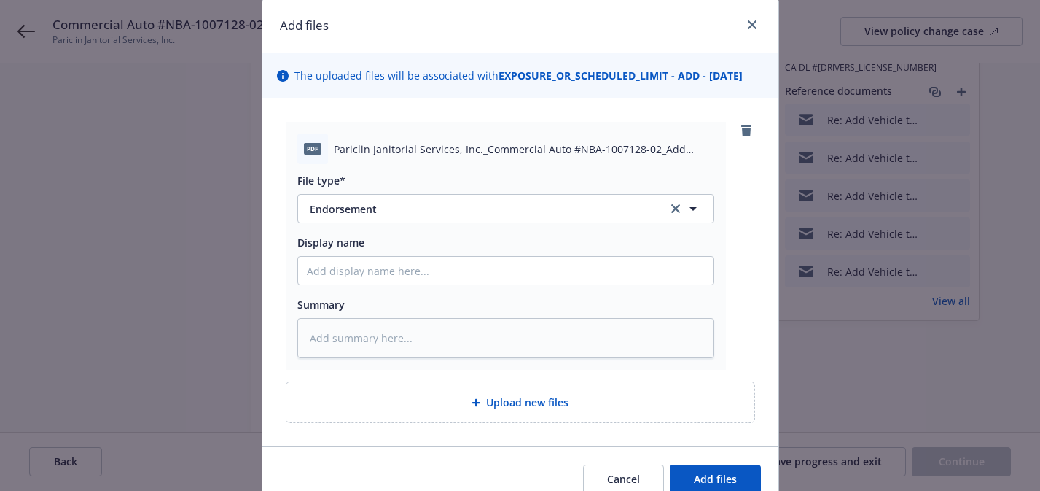
scroll to position [117, 0]
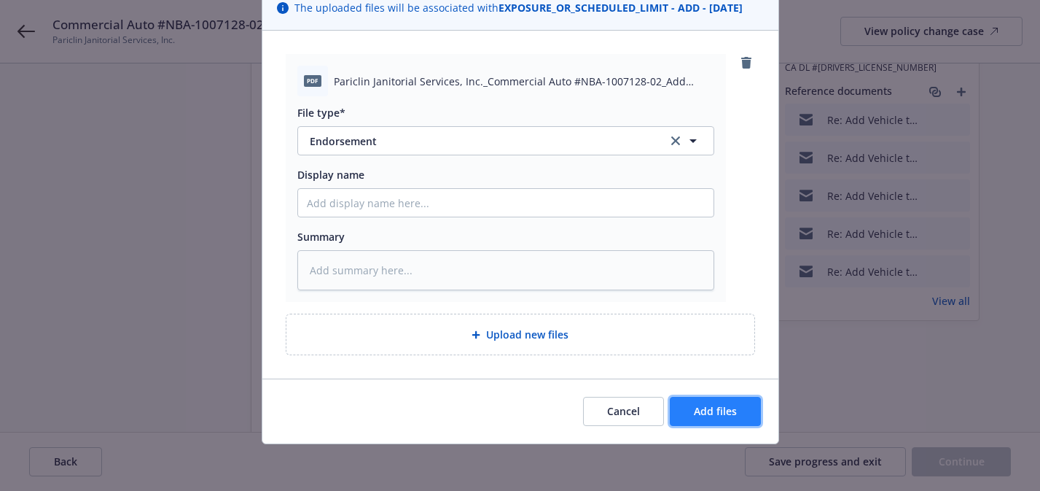
click at [707, 406] on span "Add files" at bounding box center [715, 411] width 43 height 14
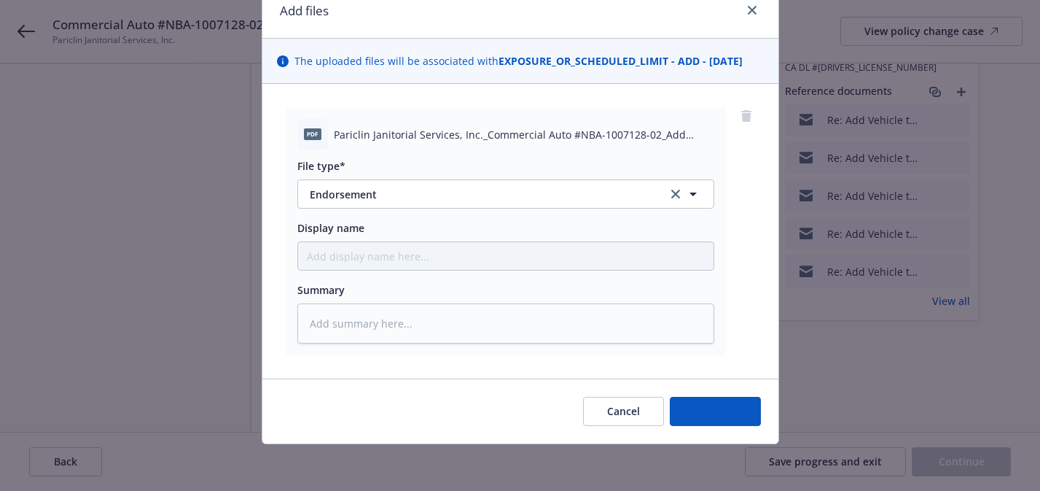
scroll to position [63, 0]
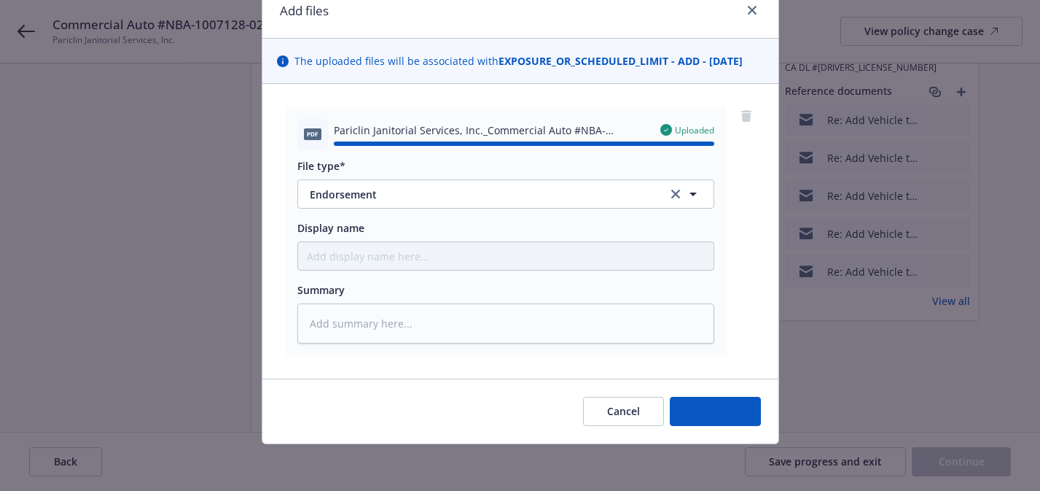
type textarea "x"
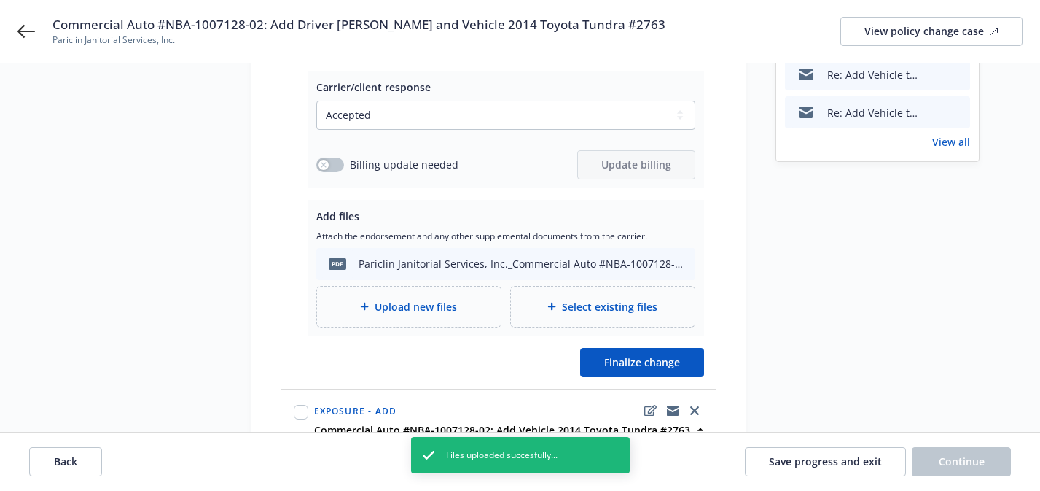
scroll to position [382, 0]
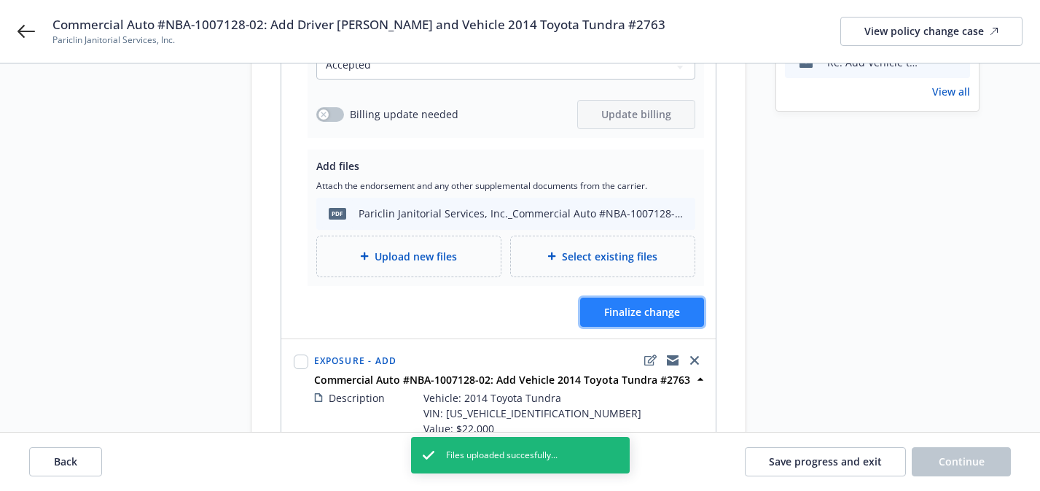
click at [640, 305] on span "Finalize change" at bounding box center [642, 312] width 76 height 14
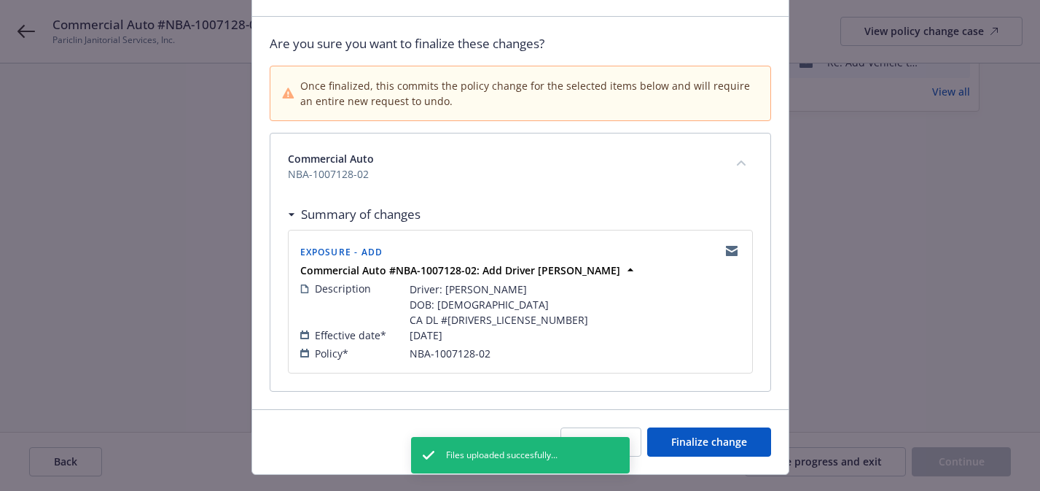
scroll to position [116, 0]
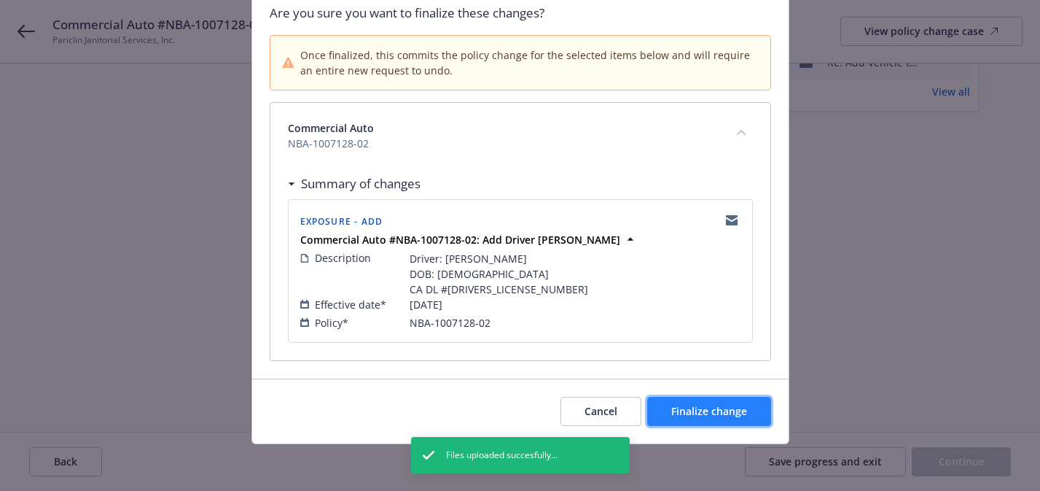
click at [659, 410] on button "Finalize change" at bounding box center [709, 410] width 124 height 29
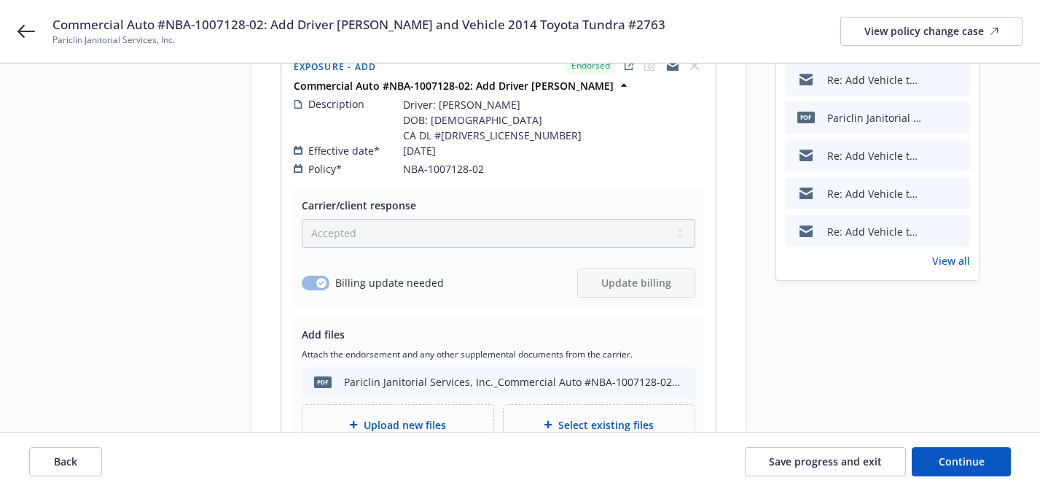
scroll to position [194, 0]
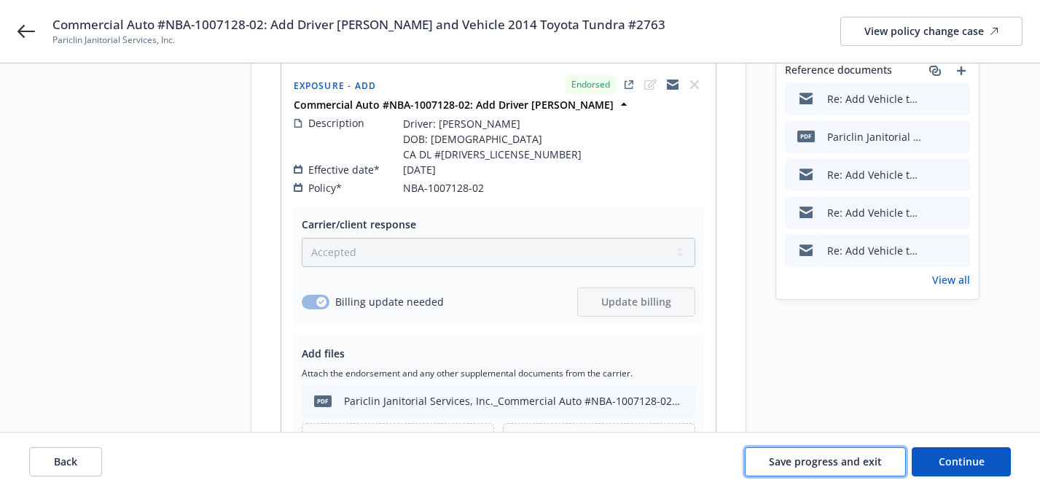
click at [854, 461] on span "Save progress and exit" at bounding box center [825, 461] width 113 height 14
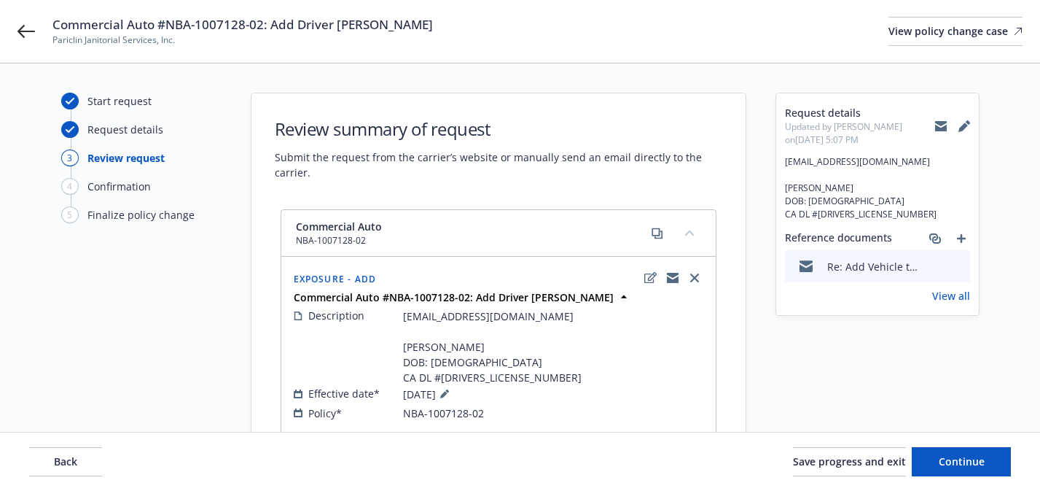
scroll to position [66, 0]
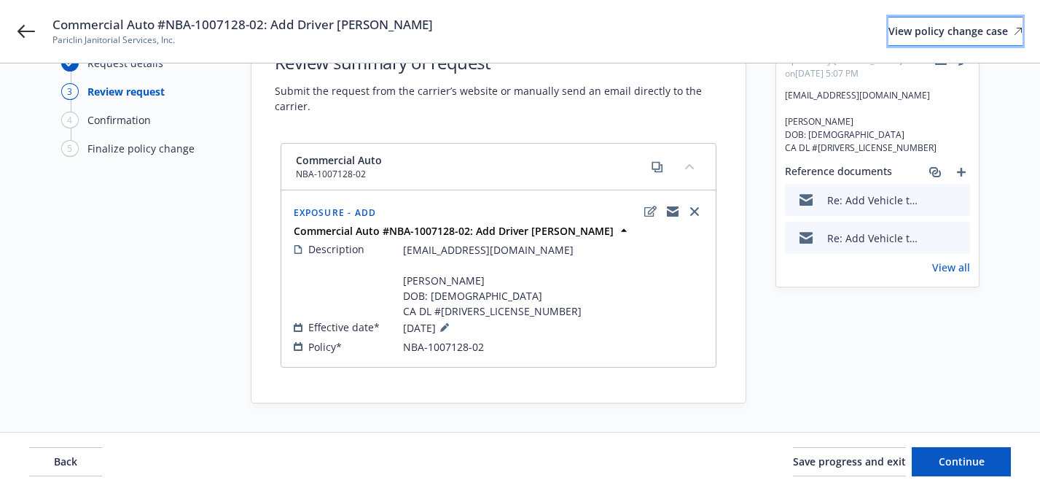
click at [888, 27] on div "View policy change case" at bounding box center [955, 31] width 134 height 28
click at [930, 451] on button "Continue" at bounding box center [961, 461] width 99 height 29
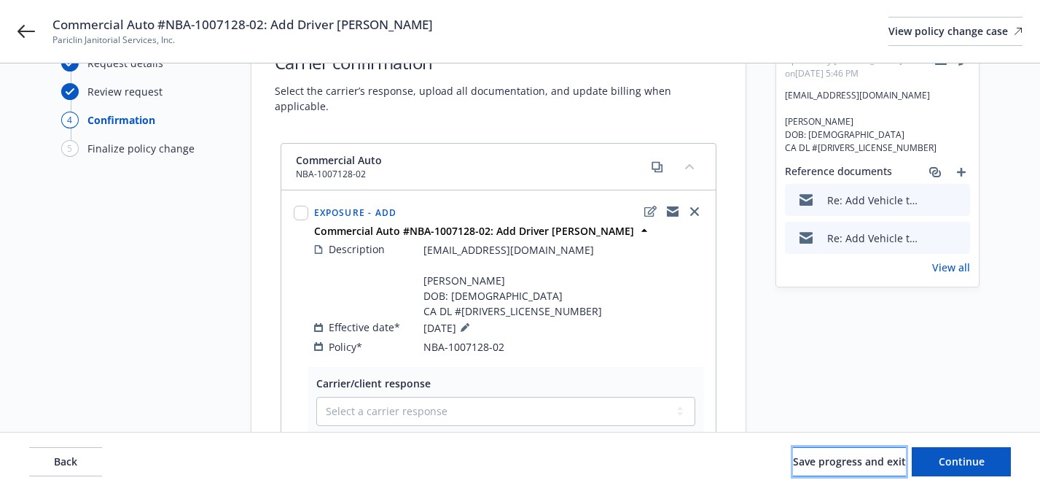
click at [813, 460] on span "Save progress and exit" at bounding box center [849, 461] width 113 height 14
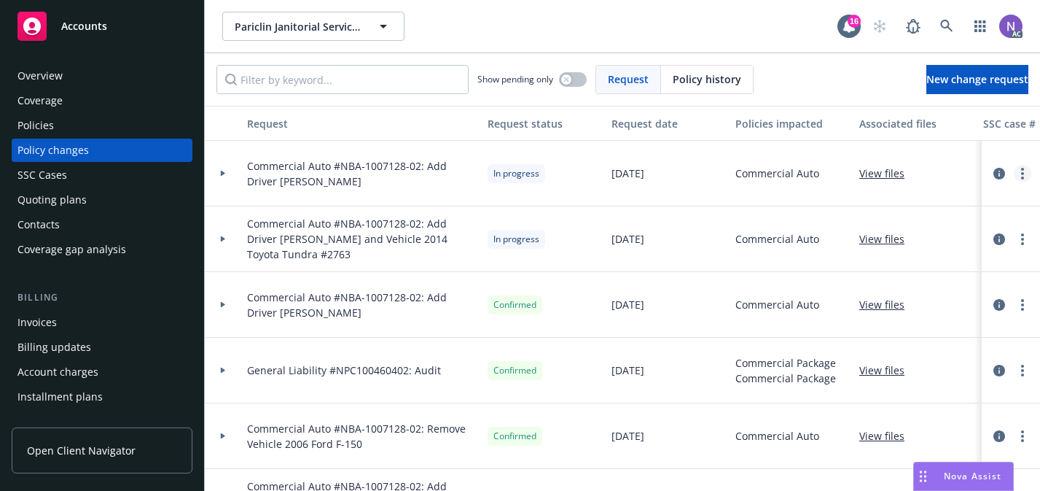
click at [1019, 168] on link "more" at bounding box center [1022, 173] width 17 height 17
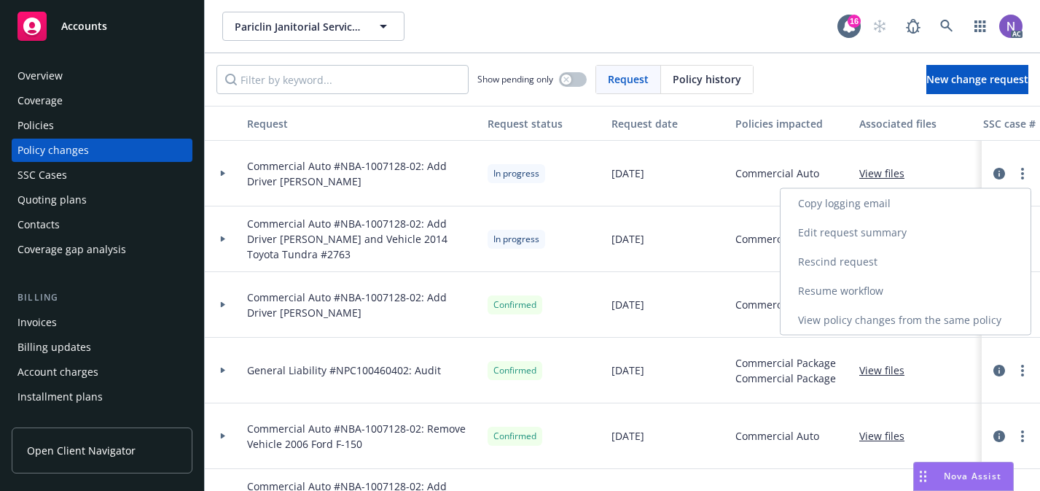
click at [943, 286] on link "Resume workflow" at bounding box center [906, 290] width 250 height 29
